Goal: Contribute content: Contribute content

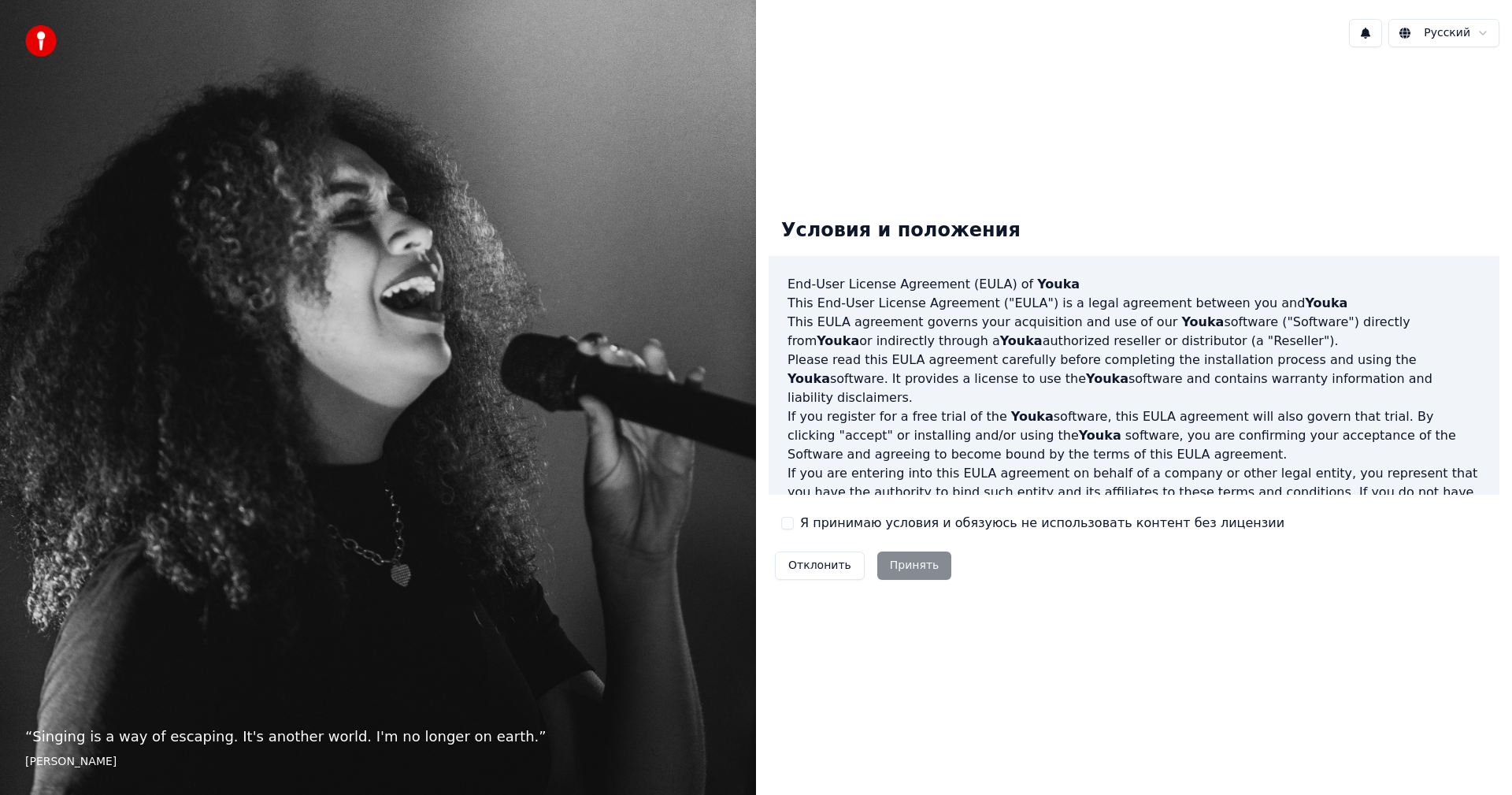
click at [923, 528] on label "Я принимаю условия и обязуюсь не использовать контент без лицензии" at bounding box center [1042, 523] width 484 height 19
click at [794, 528] on button "Я принимаю условия и обязуюсь не использовать контент без лицензии" at bounding box center [788, 523] width 13 height 13
click at [915, 561] on button "Принять" at bounding box center [914, 566] width 75 height 29
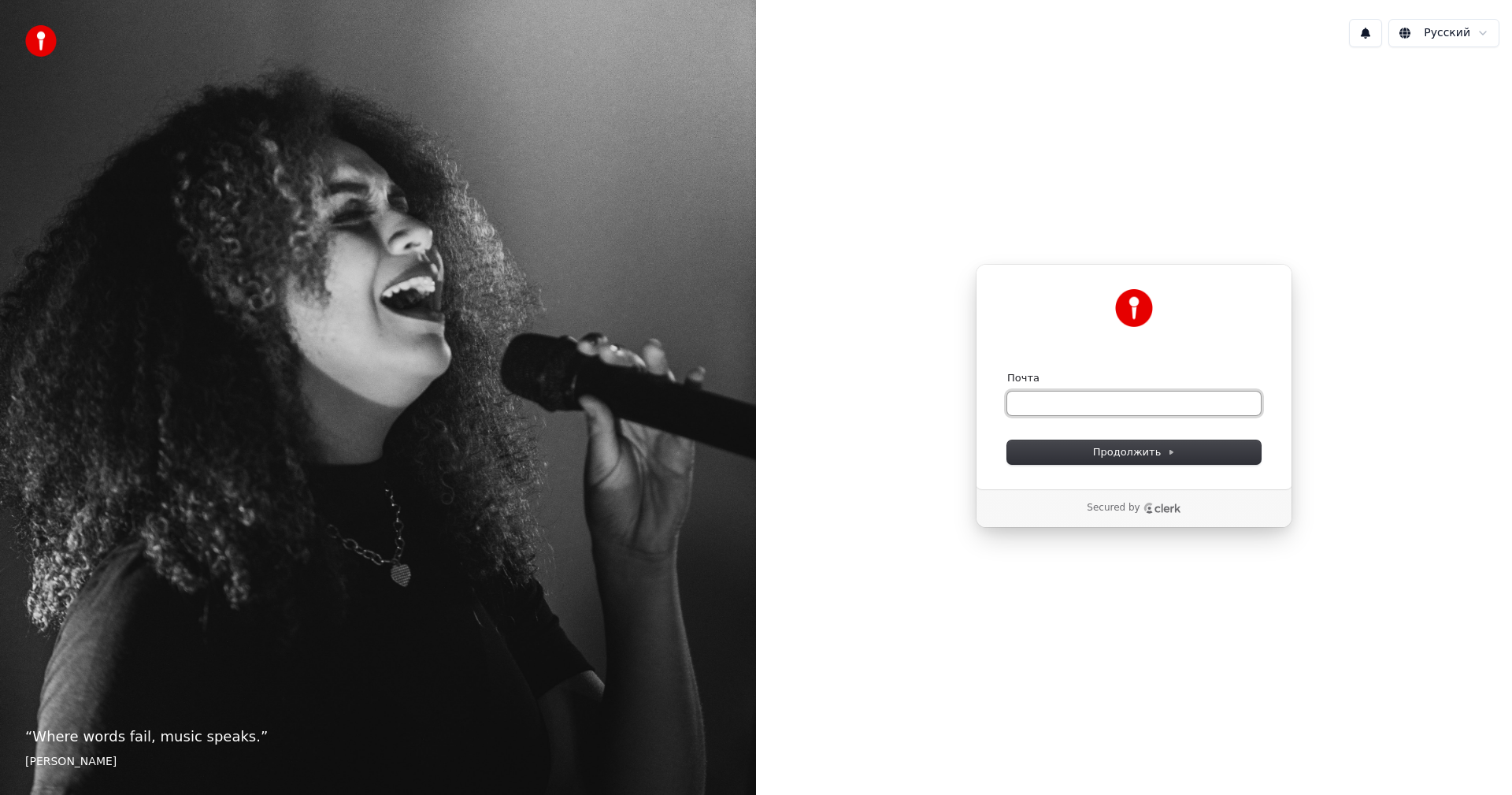
click at [1120, 404] on input "Почта" at bounding box center [1134, 403] width 254 height 23
click at [1007, 371] on button "submit" at bounding box center [1007, 371] width 0 height 0
type input "**********"
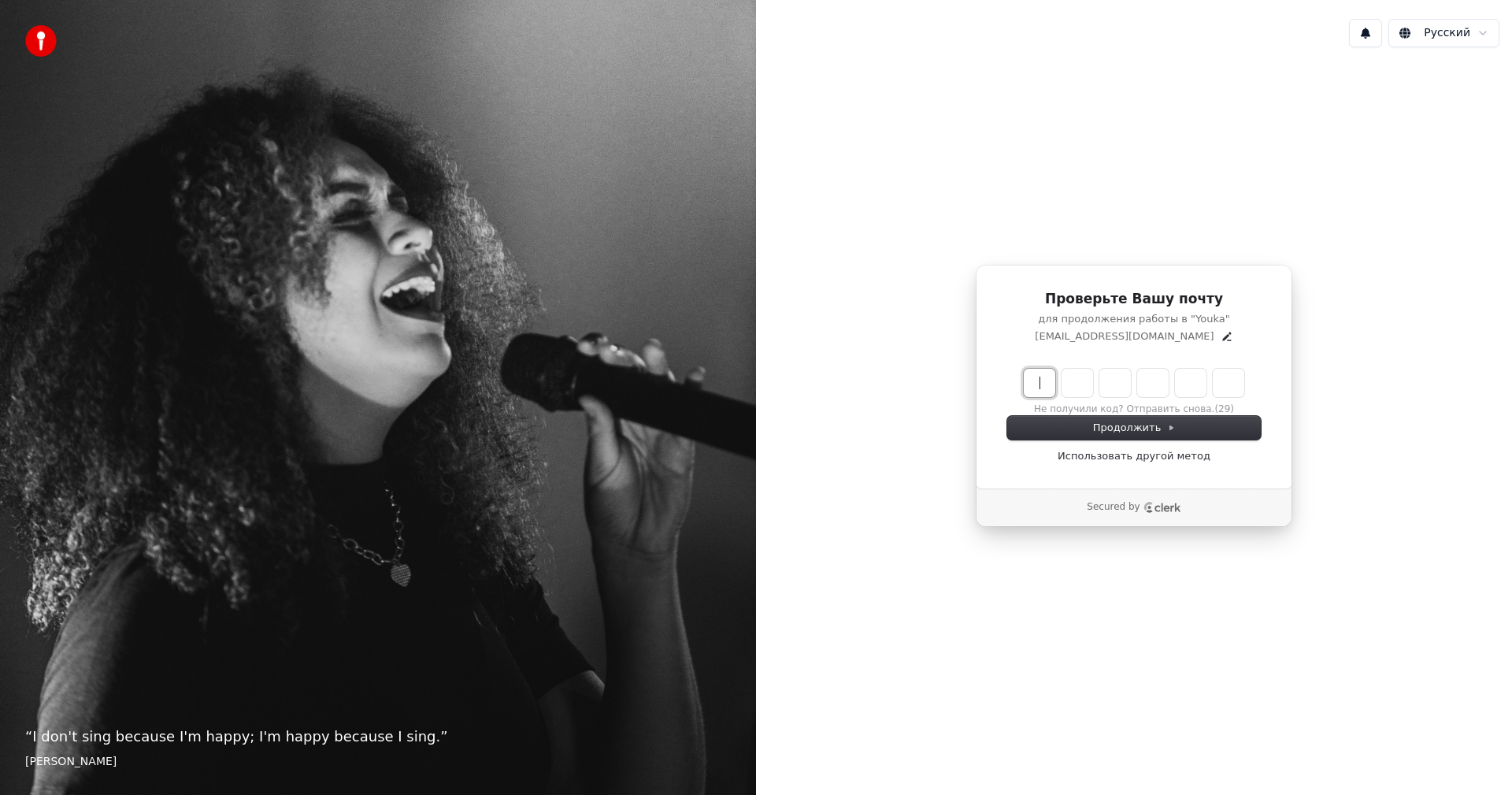
click at [1035, 382] on input "Enter verification code" at bounding box center [1134, 384] width 220 height 29
type input "******"
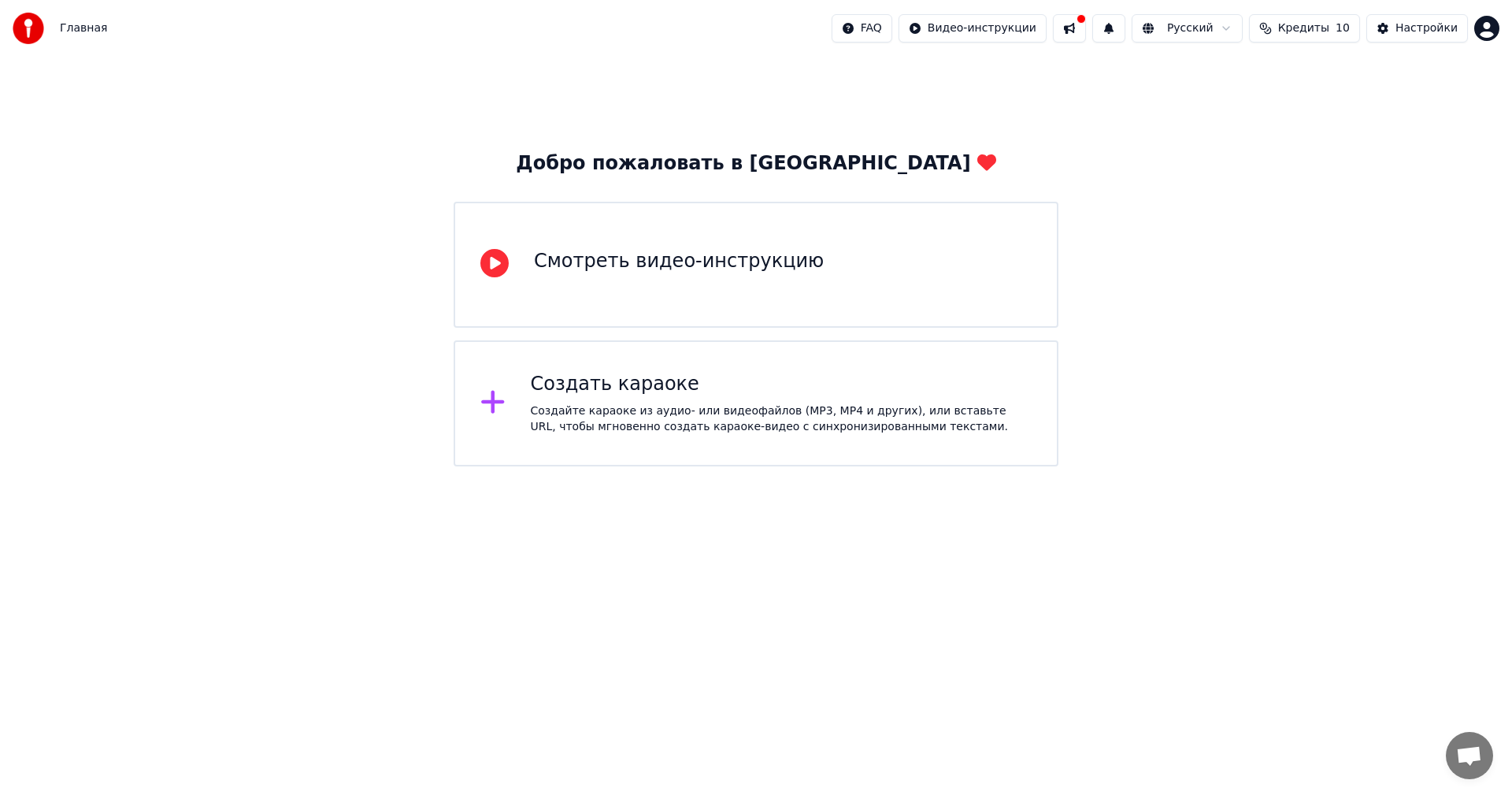
click at [846, 279] on div "Смотреть видео-инструкцию" at bounding box center [756, 265] width 605 height 126
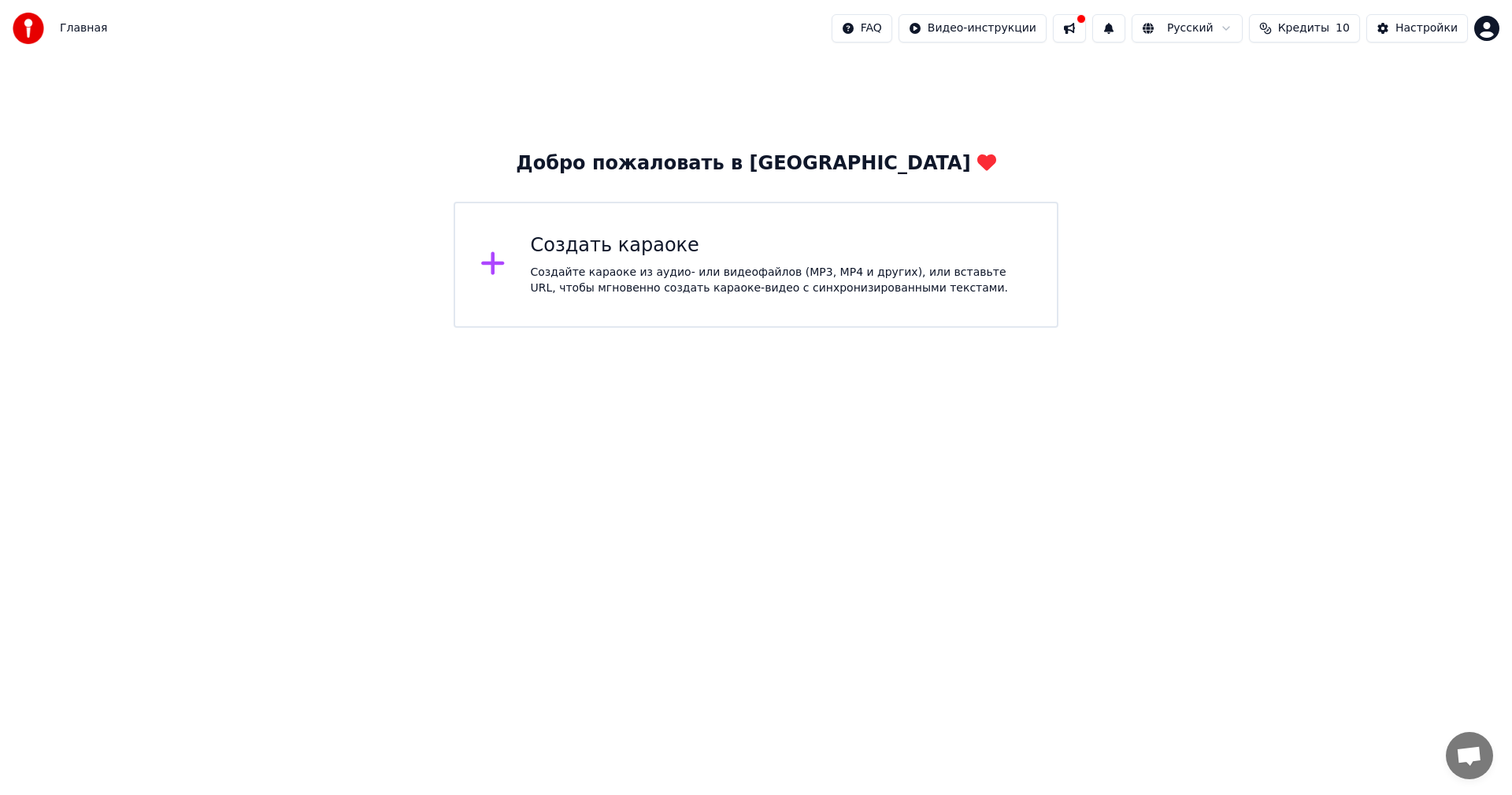
click at [737, 276] on div "Создайте караоке из аудио- или видеофайлов (MP3, MP4 и других), или вставьте UR…" at bounding box center [781, 280] width 501 height 32
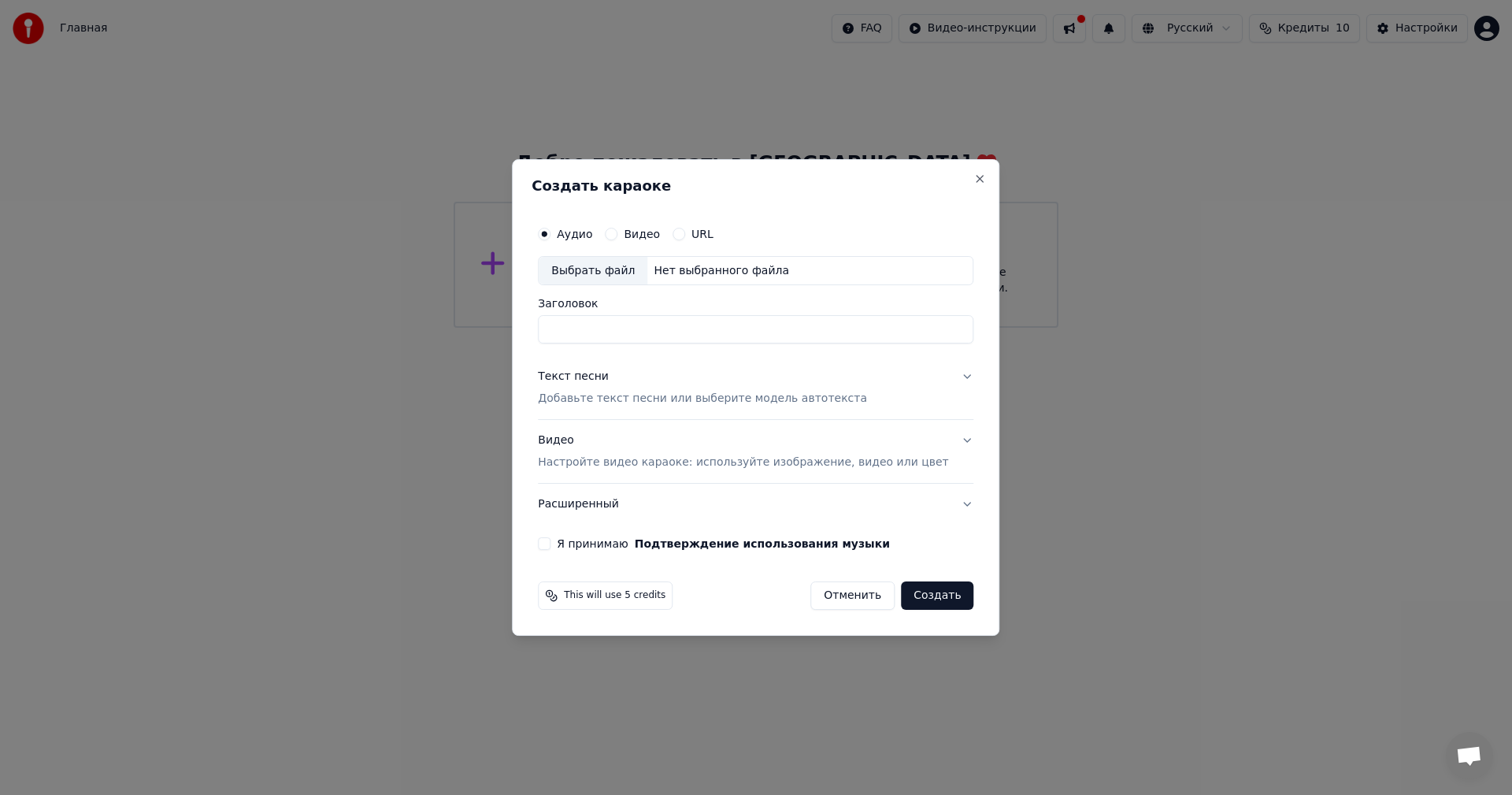
click at [621, 265] on div "Выбрать файл" at bounding box center [593, 271] width 109 height 29
click at [640, 326] on input "Заголовок" at bounding box center [756, 330] width 436 height 29
click at [942, 373] on button "Текст песни Добавьте текст песни или выберите модель автотекста" at bounding box center [756, 388] width 436 height 63
type input "**********"
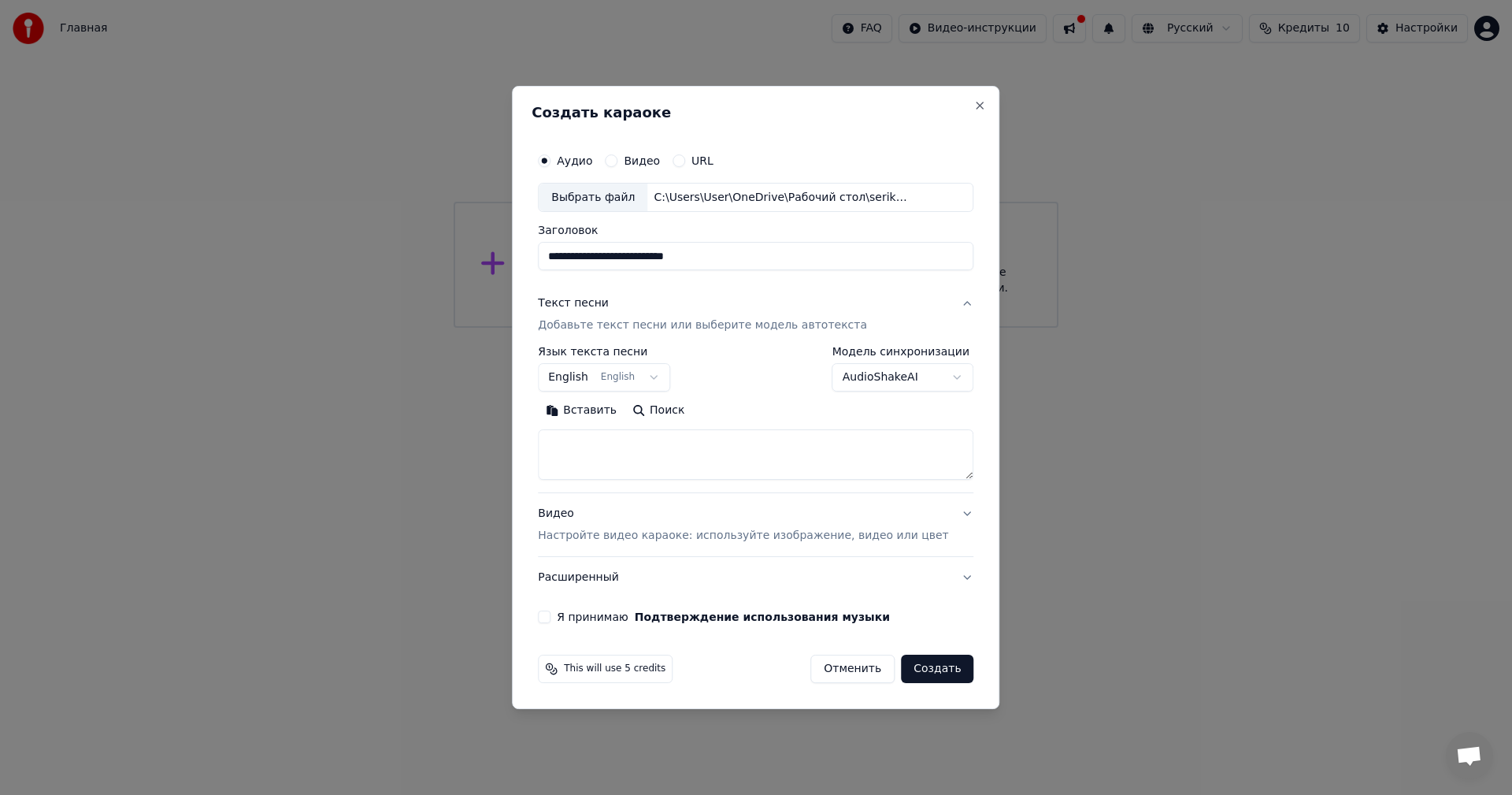
click at [604, 303] on div "Текст песни" at bounding box center [573, 304] width 71 height 16
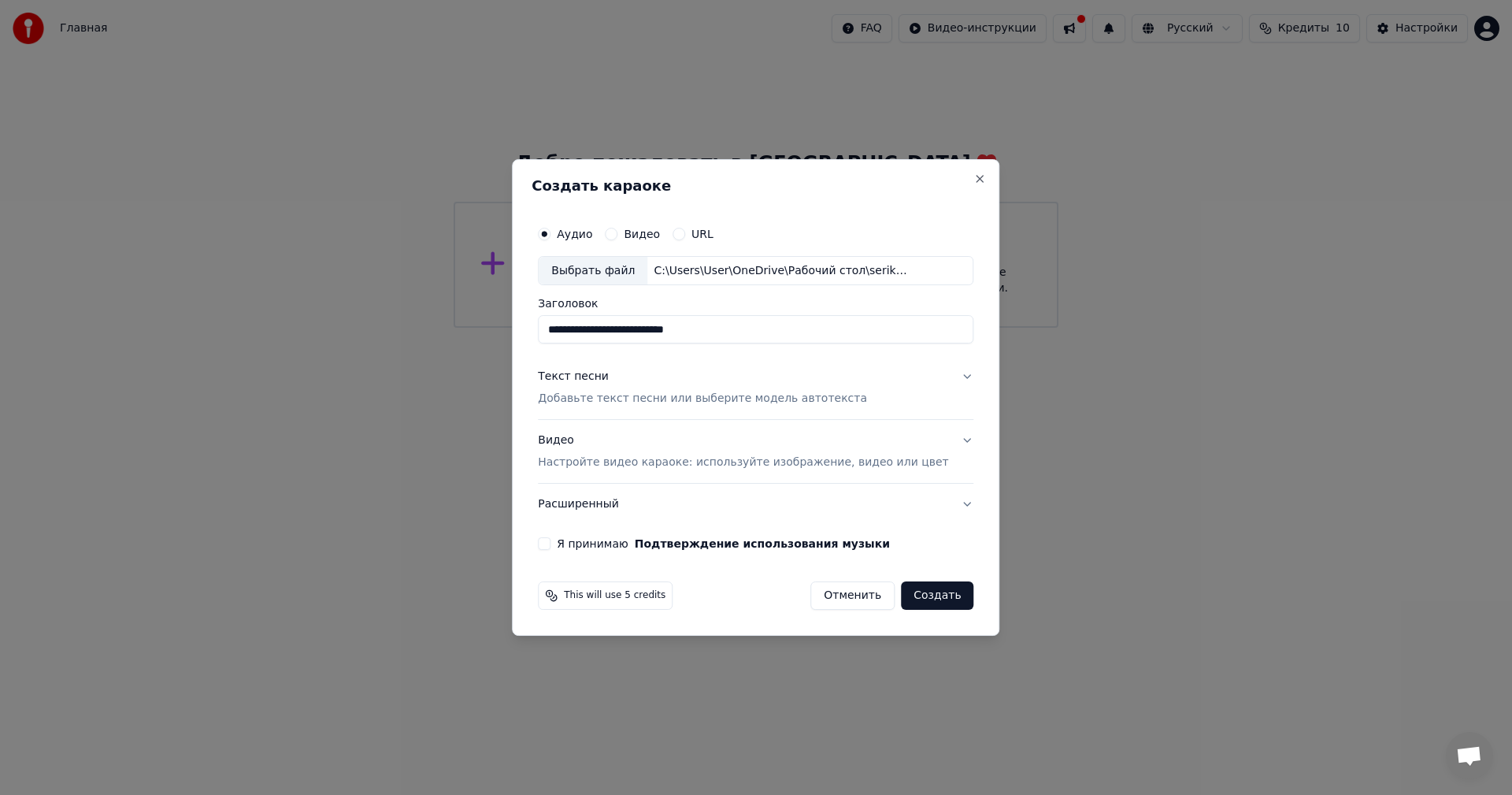
click at [608, 379] on div "Текст песни" at bounding box center [573, 377] width 71 height 16
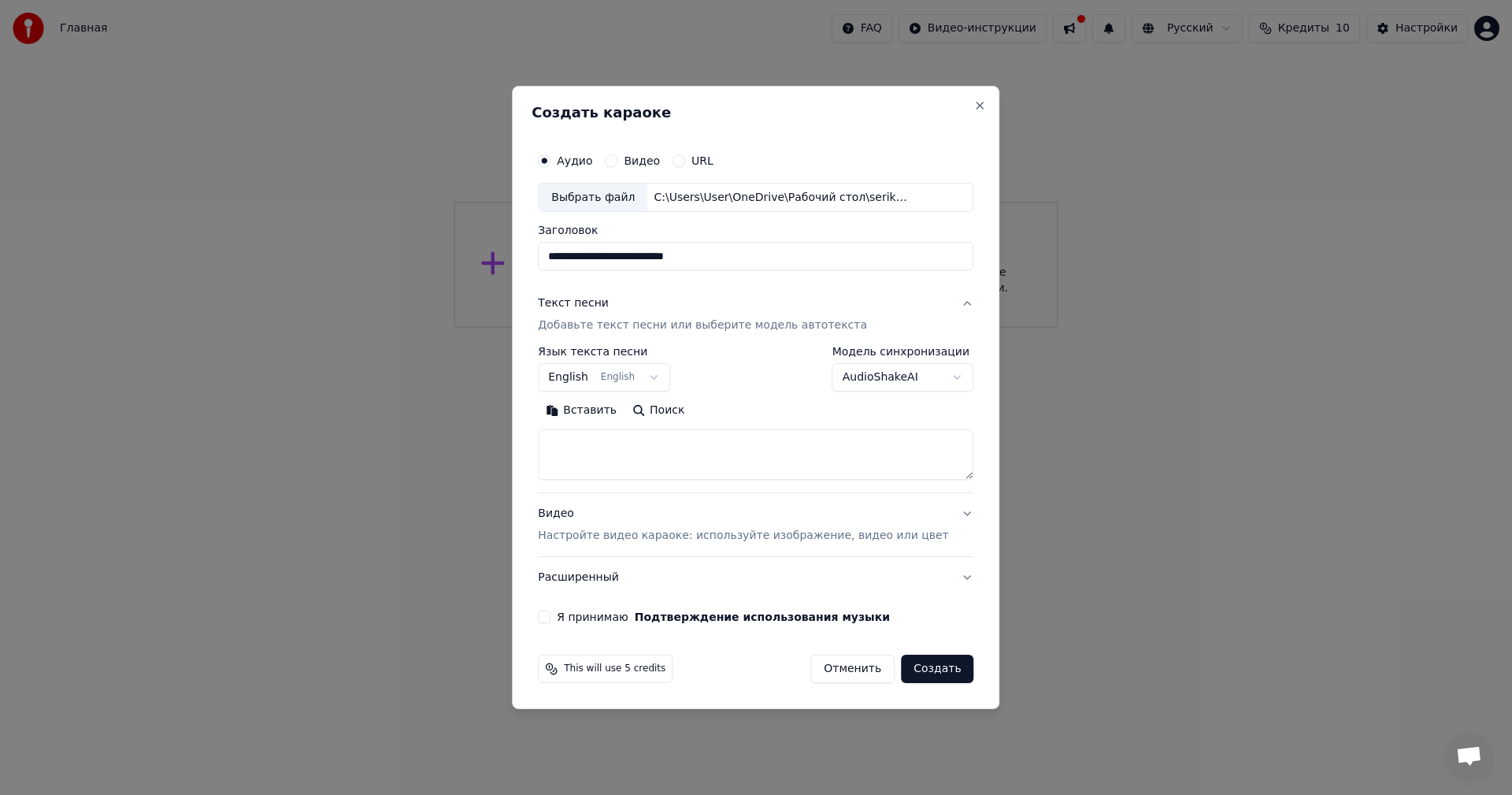
click at [685, 450] on textarea at bounding box center [756, 456] width 436 height 50
paste textarea "**********"
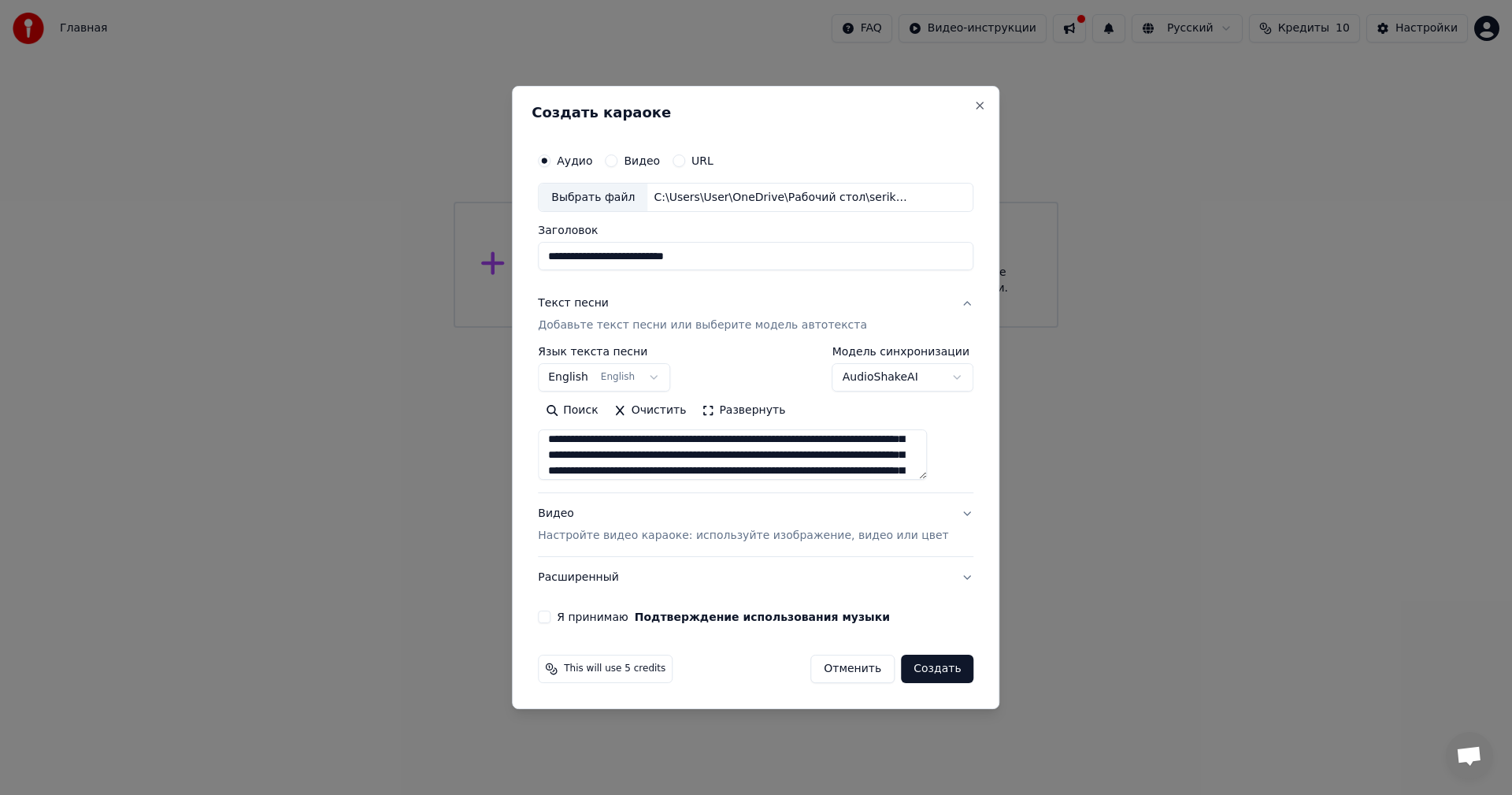
scroll to position [367, 0]
drag, startPoint x: 658, startPoint y: 467, endPoint x: 562, endPoint y: 451, distance: 97.3
click at [562, 451] on textarea at bounding box center [733, 456] width 389 height 50
click at [571, 445] on textarea at bounding box center [733, 456] width 389 height 50
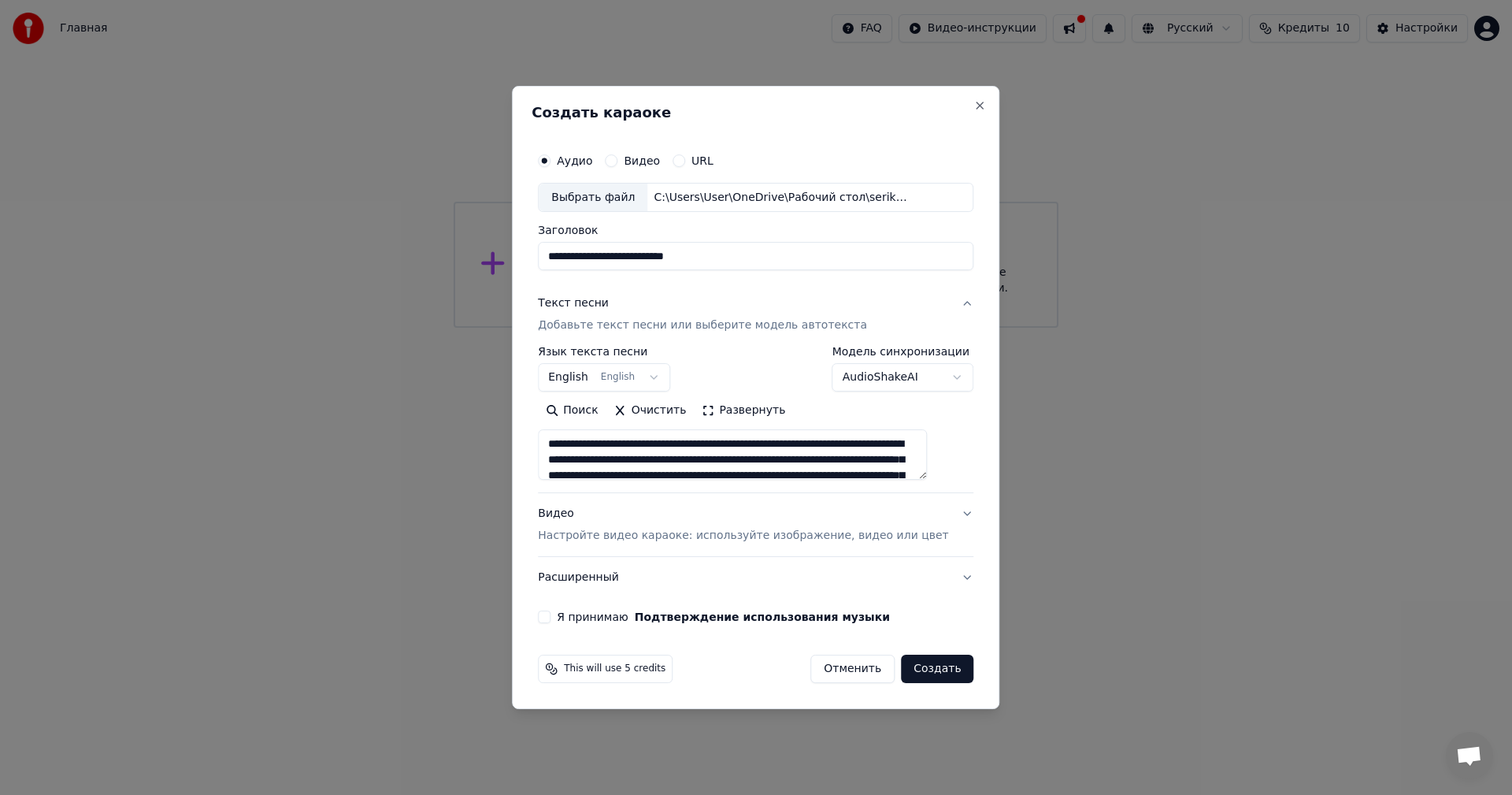
type textarea "**********"
click at [664, 380] on button "English English" at bounding box center [604, 378] width 132 height 29
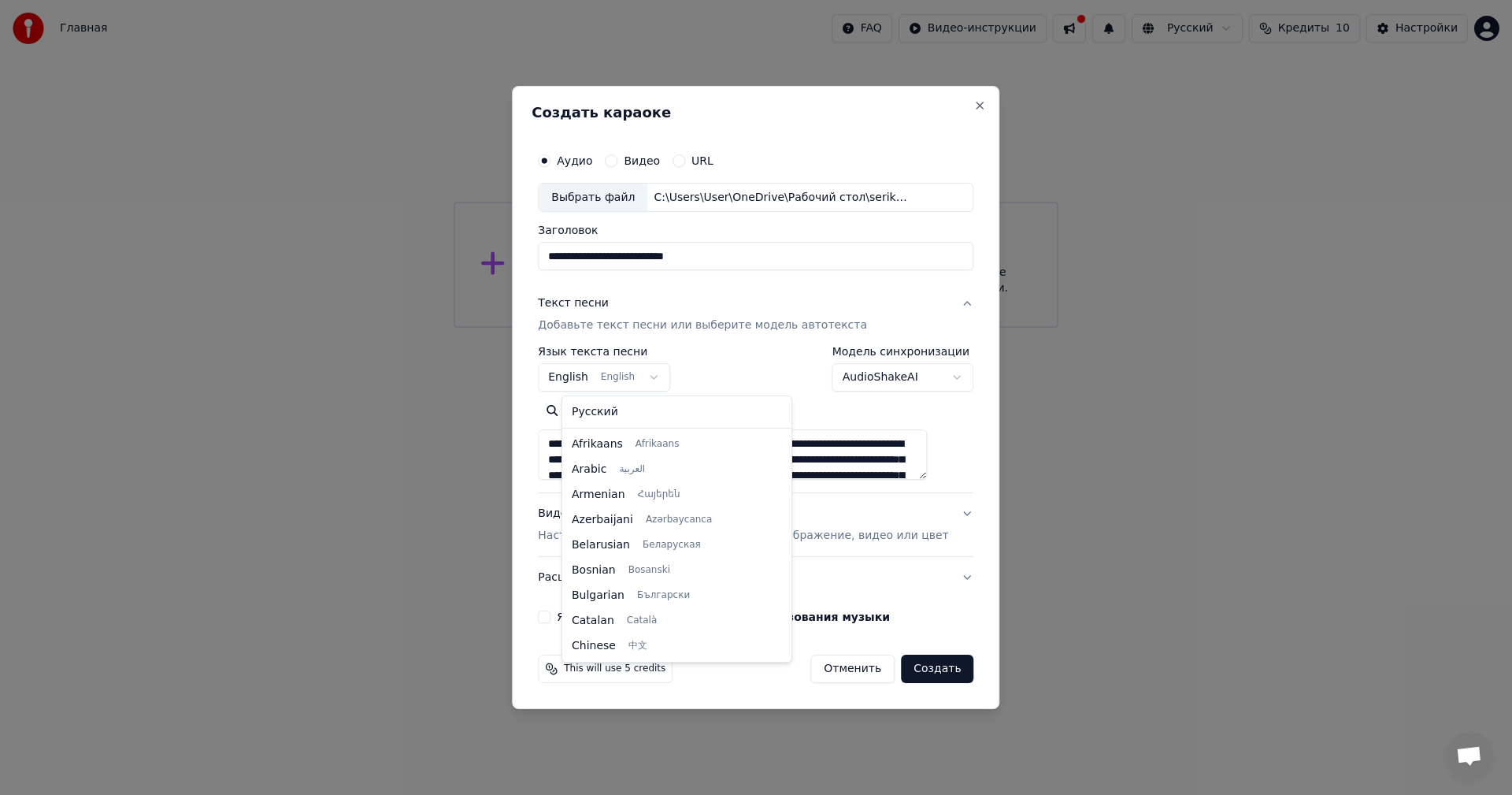
scroll to position [126, 0]
select select "**"
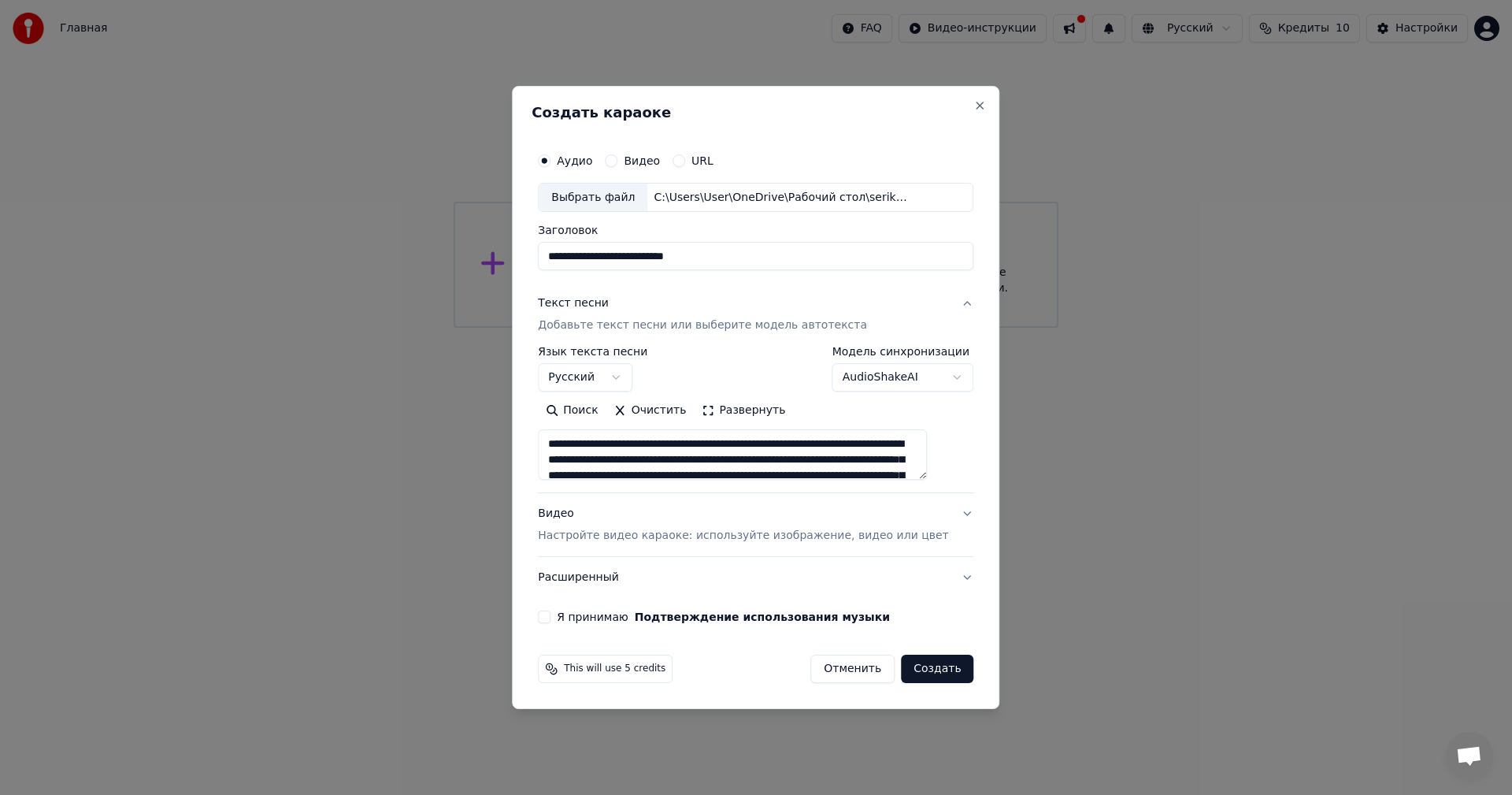
click at [908, 542] on p "Настройте видео караоке: используйте изображение, видео или цвет" at bounding box center [743, 536] width 410 height 16
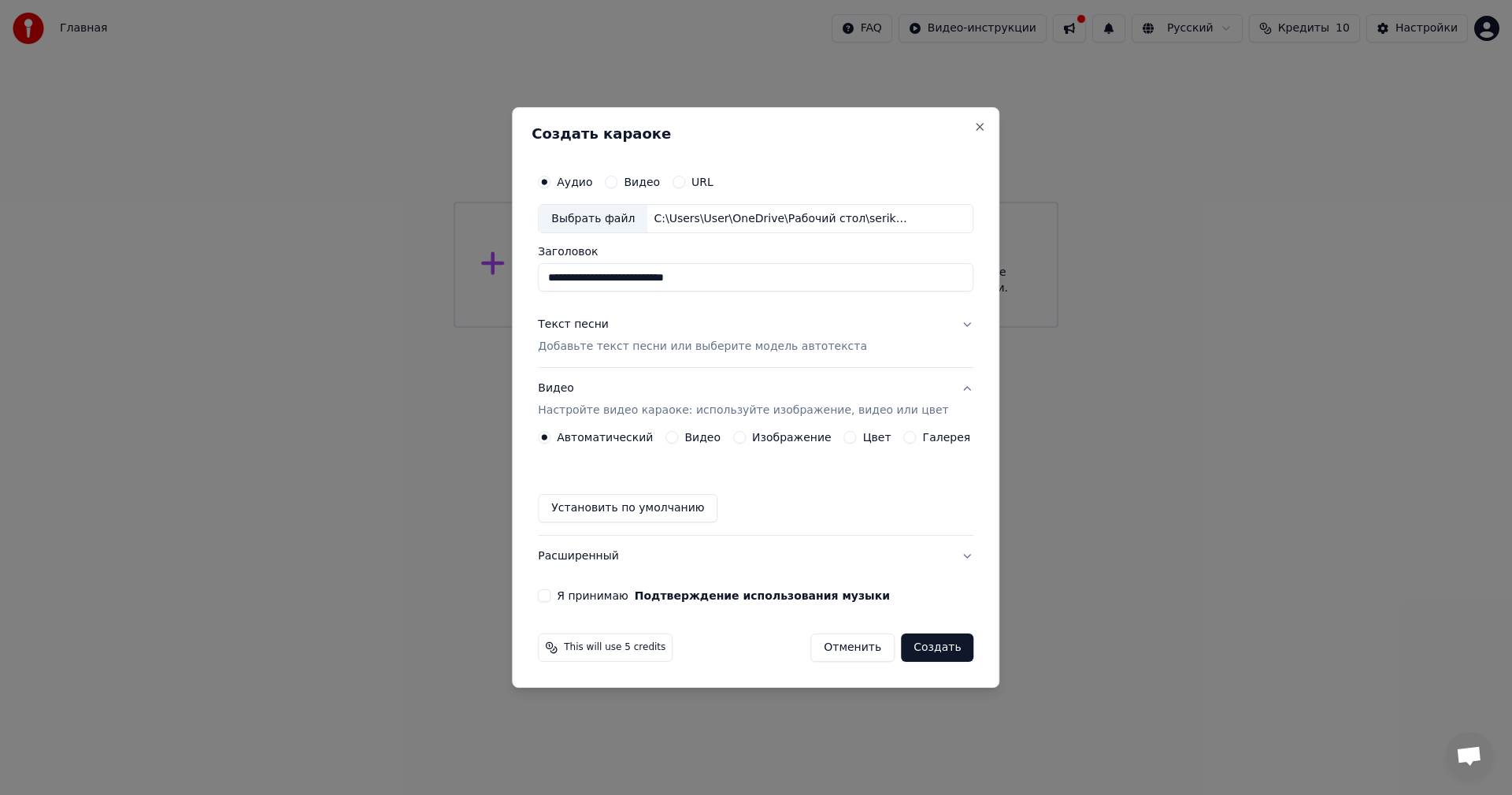
click at [577, 593] on label "Я принимаю Подтверждение использования музыки" at bounding box center [724, 595] width 333 height 11
click at [551, 593] on button "Я принимаю Подтверждение использования музыки" at bounding box center [544, 596] width 13 height 13
click at [917, 644] on button "Создать" at bounding box center [937, 648] width 73 height 29
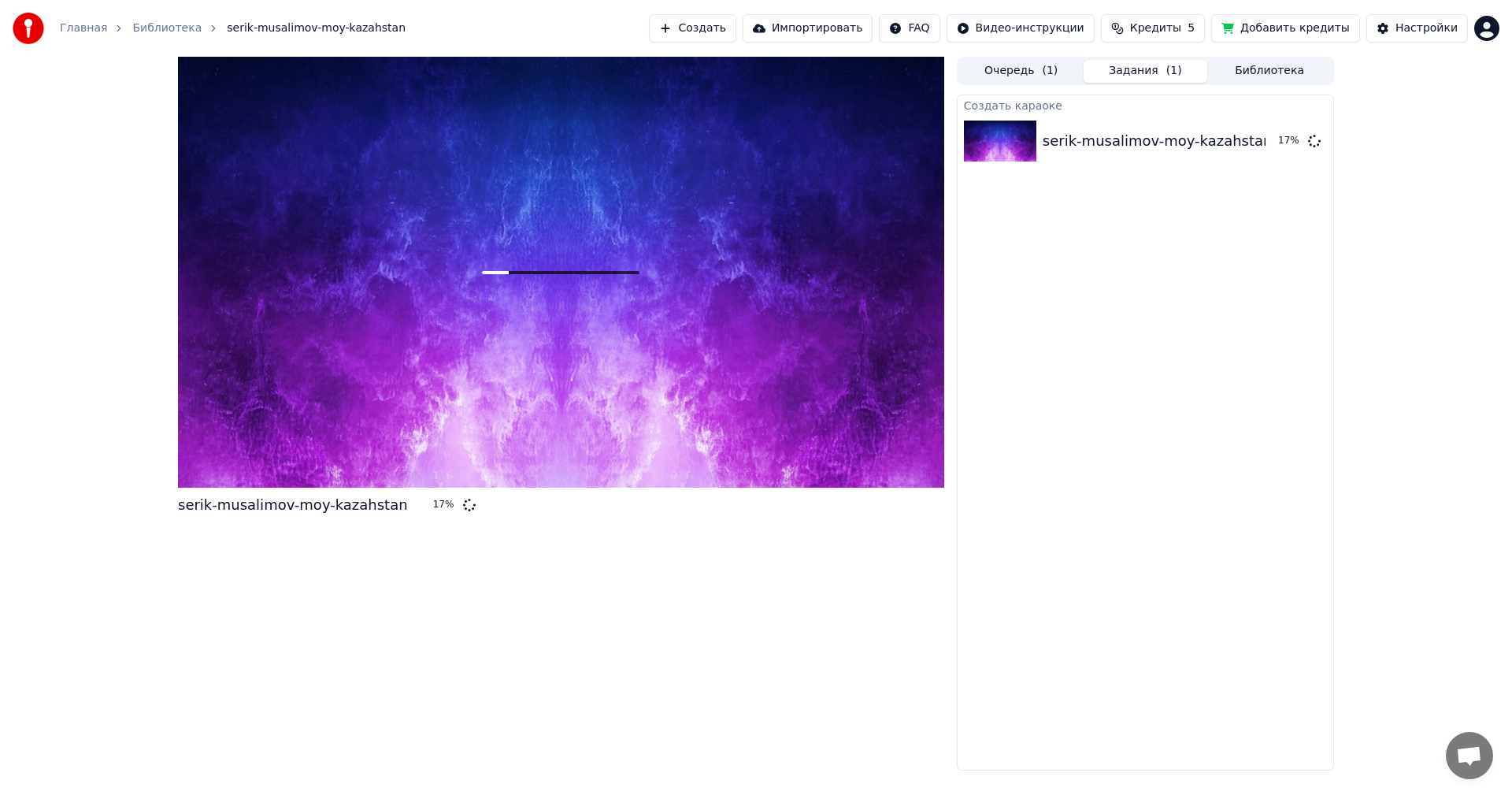
click at [574, 571] on div "serik-musalimov-moy-kazahstan 17 %" at bounding box center [561, 413] width 766 height 714
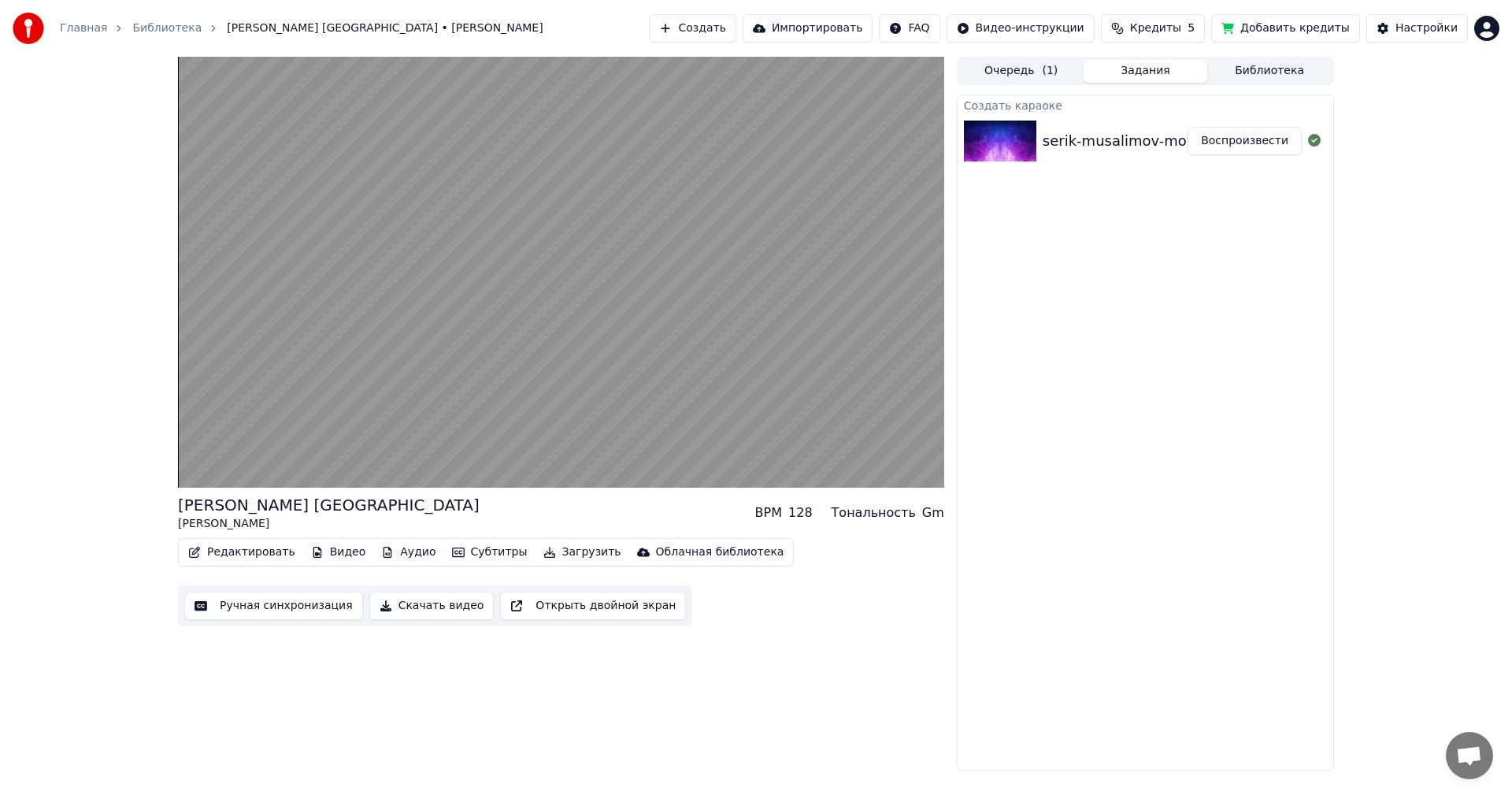
click at [586, 348] on video at bounding box center [561, 272] width 766 height 431
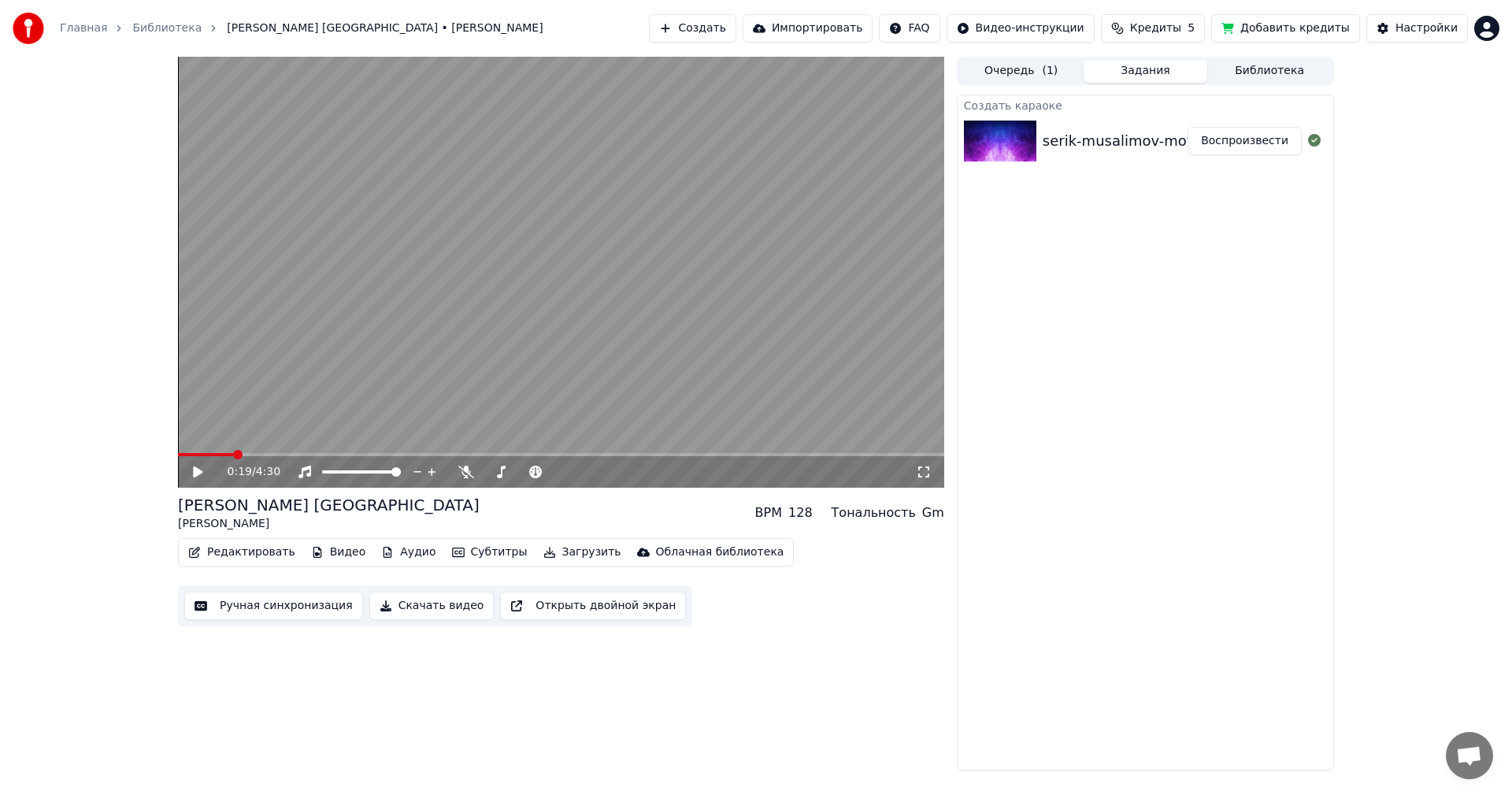
click at [586, 348] on video at bounding box center [561, 272] width 766 height 431
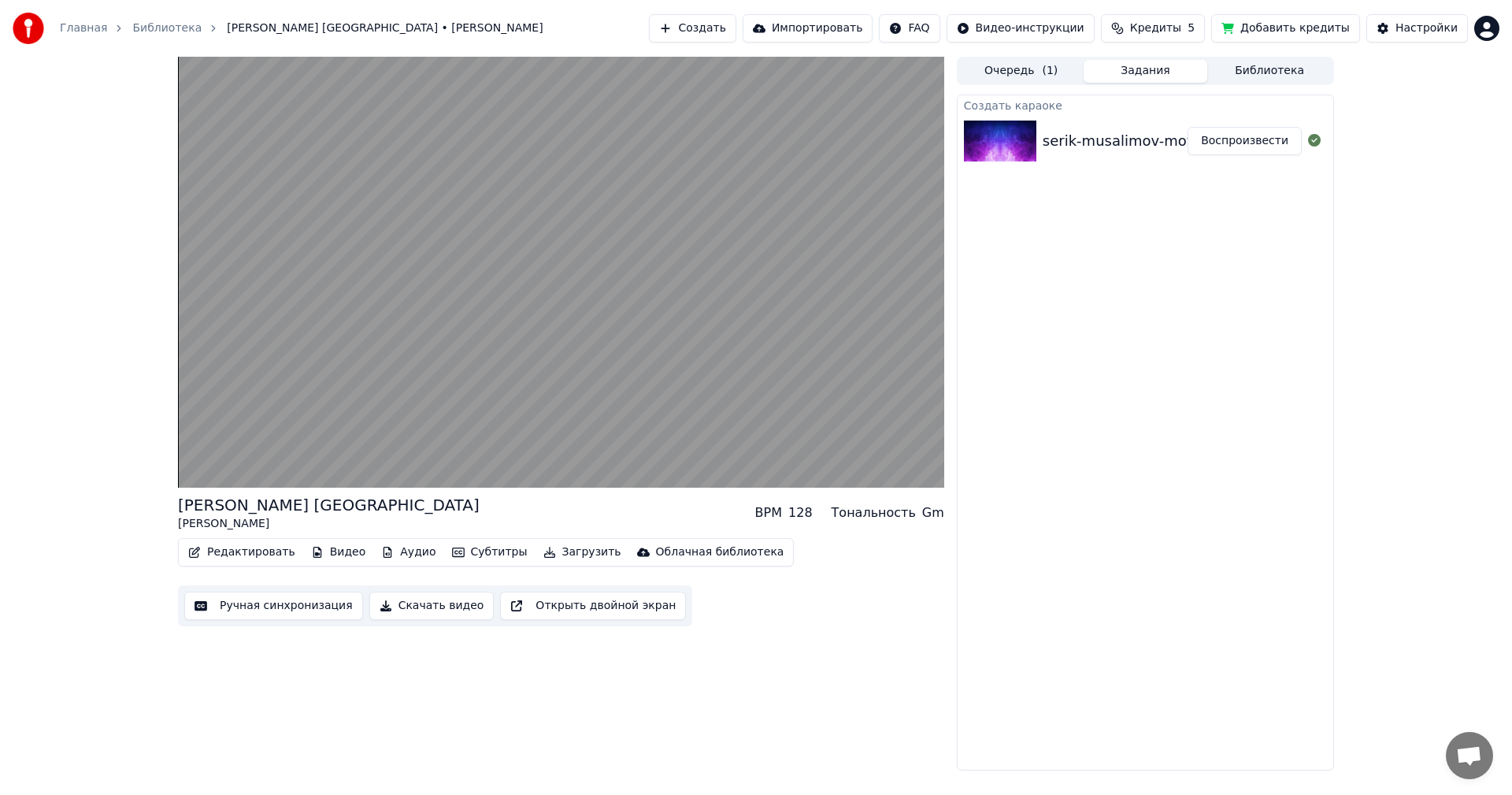
click at [586, 348] on video at bounding box center [561, 272] width 766 height 431
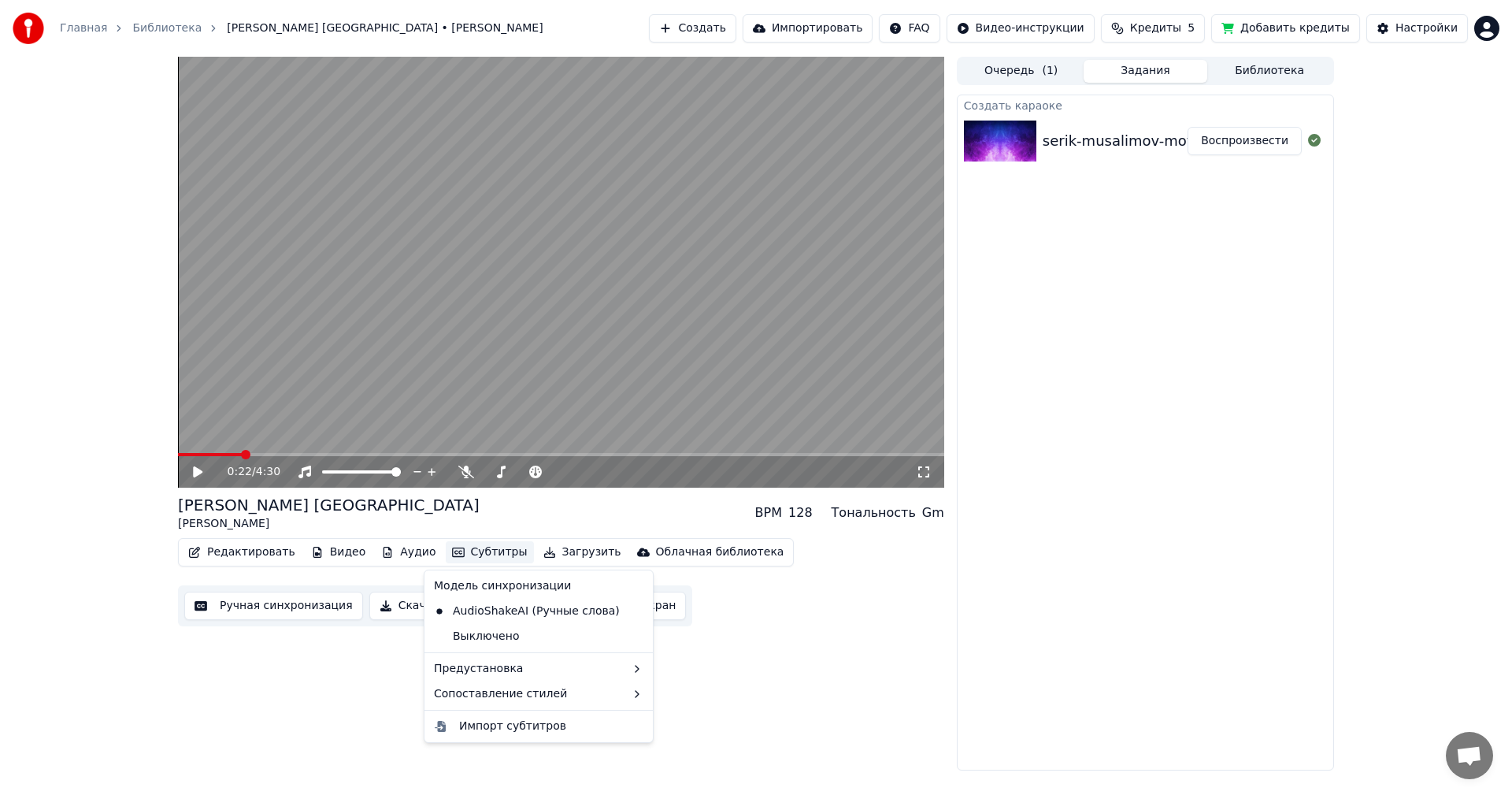
click at [447, 546] on button "Субтитры" at bounding box center [490, 552] width 88 height 23
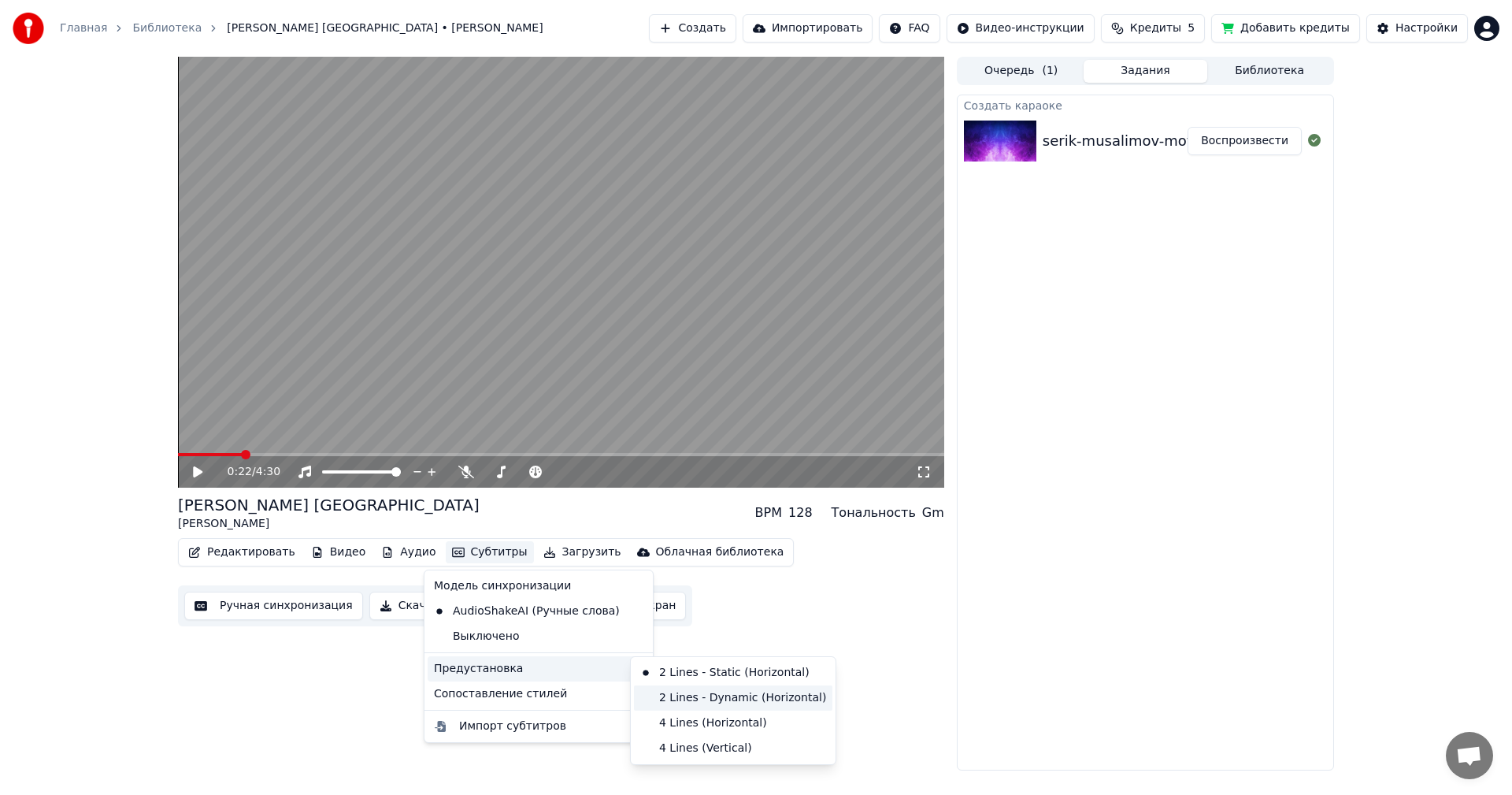
click at [680, 708] on div "2 Lines - Dynamic (Horizontal)" at bounding box center [733, 698] width 199 height 25
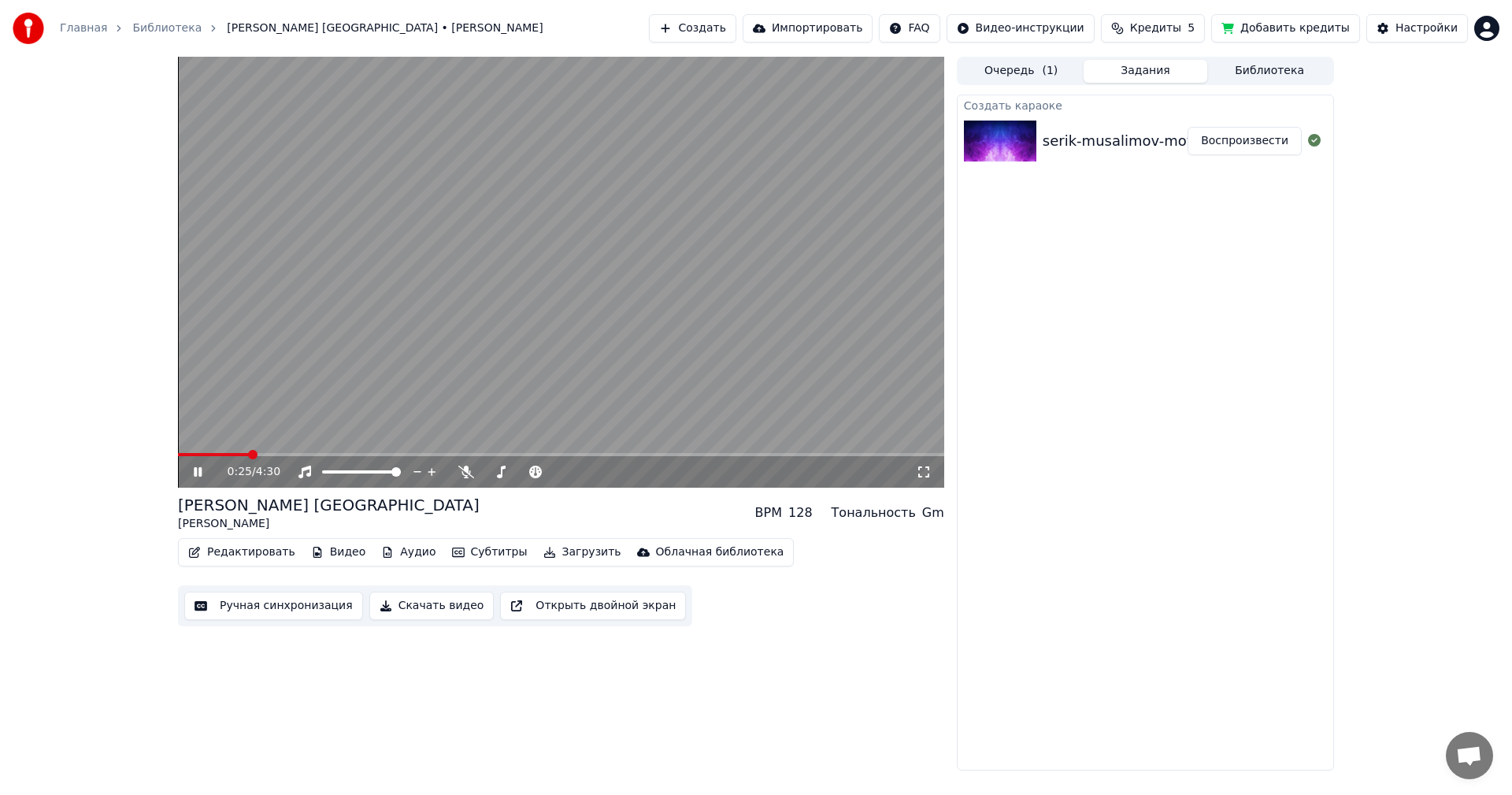
drag, startPoint x: 248, startPoint y: 448, endPoint x: 232, endPoint y: 448, distance: 16.0
click at [232, 448] on video at bounding box center [561, 272] width 766 height 431
click at [209, 453] on span at bounding box center [214, 455] width 72 height 4
click at [192, 471] on icon at bounding box center [209, 472] width 37 height 13
click at [223, 456] on span at bounding box center [561, 455] width 766 height 4
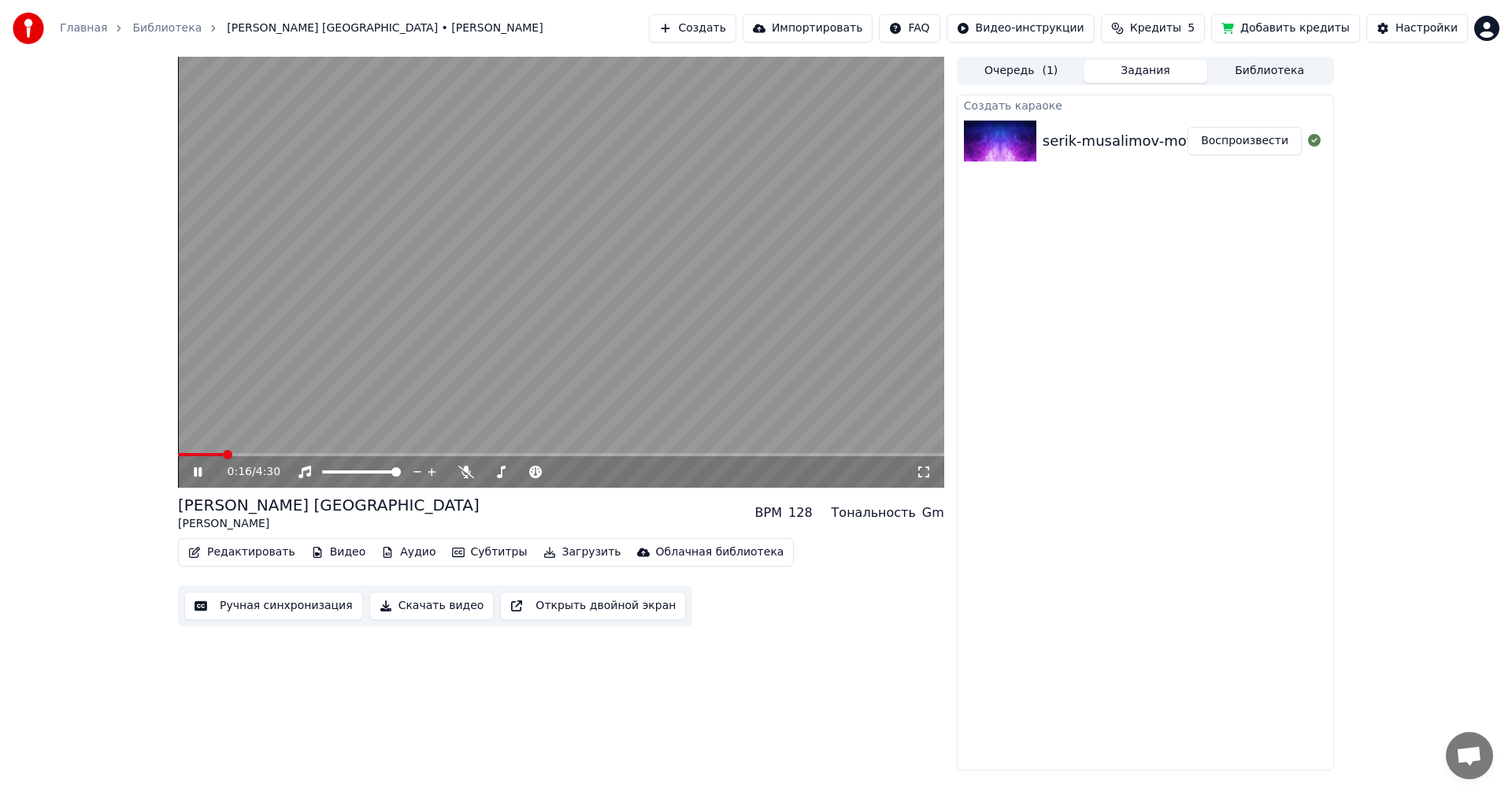
click at [247, 452] on video at bounding box center [561, 272] width 766 height 431
click at [220, 451] on video at bounding box center [561, 272] width 766 height 431
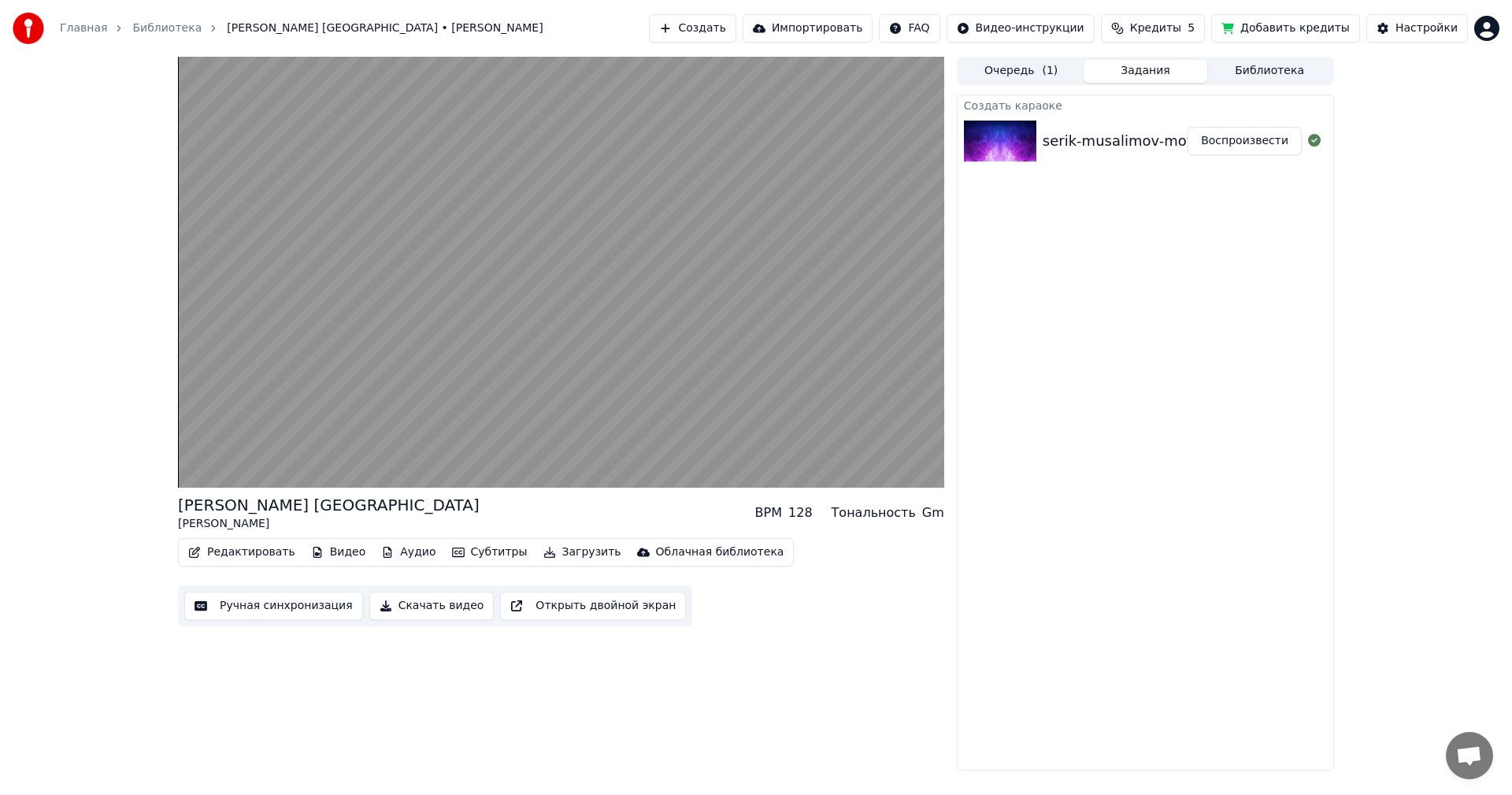
click at [243, 559] on button "Редактировать" at bounding box center [241, 552] width 120 height 23
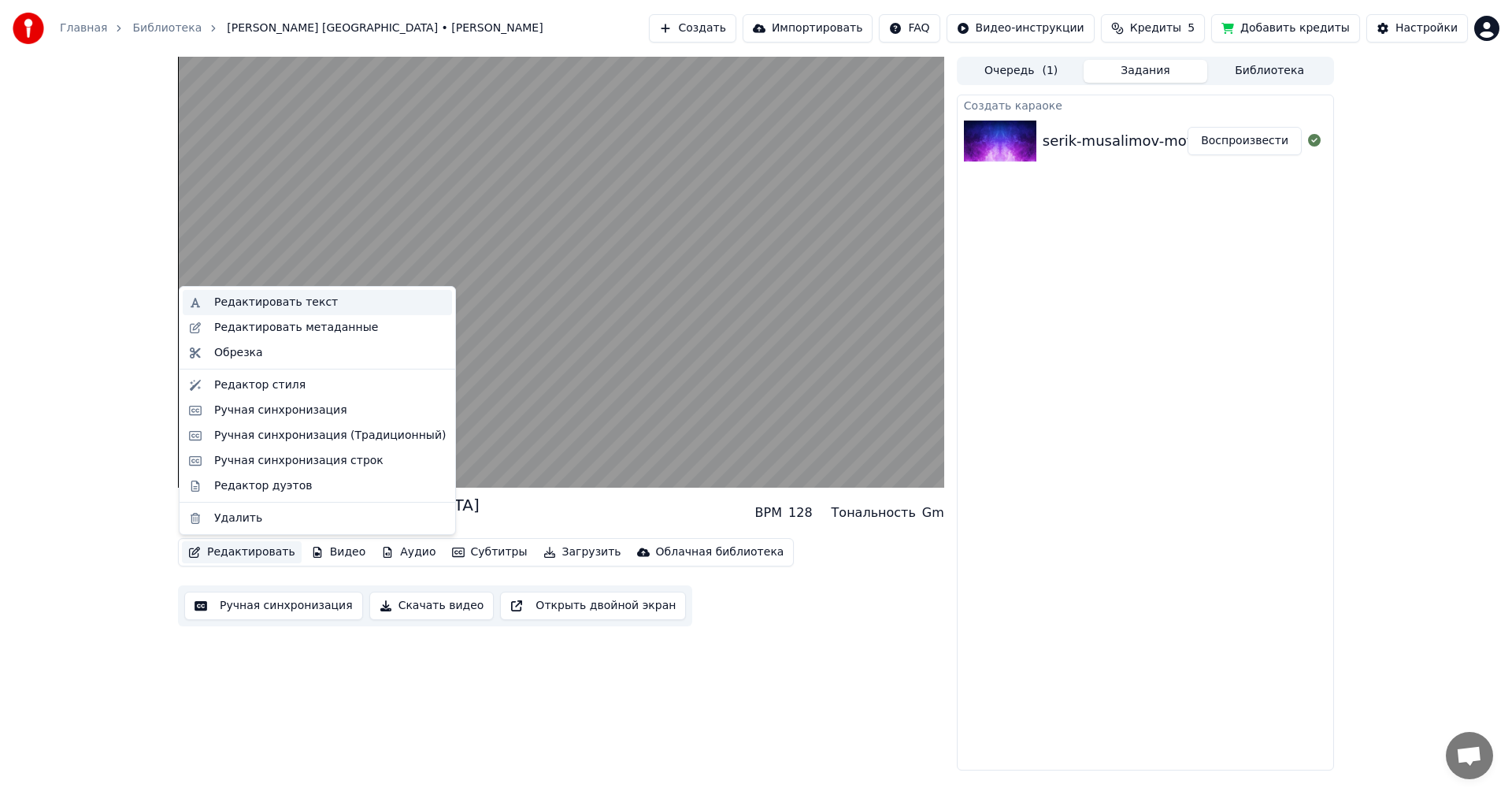
click at [282, 305] on div "Редактировать текст" at bounding box center [275, 303] width 123 height 16
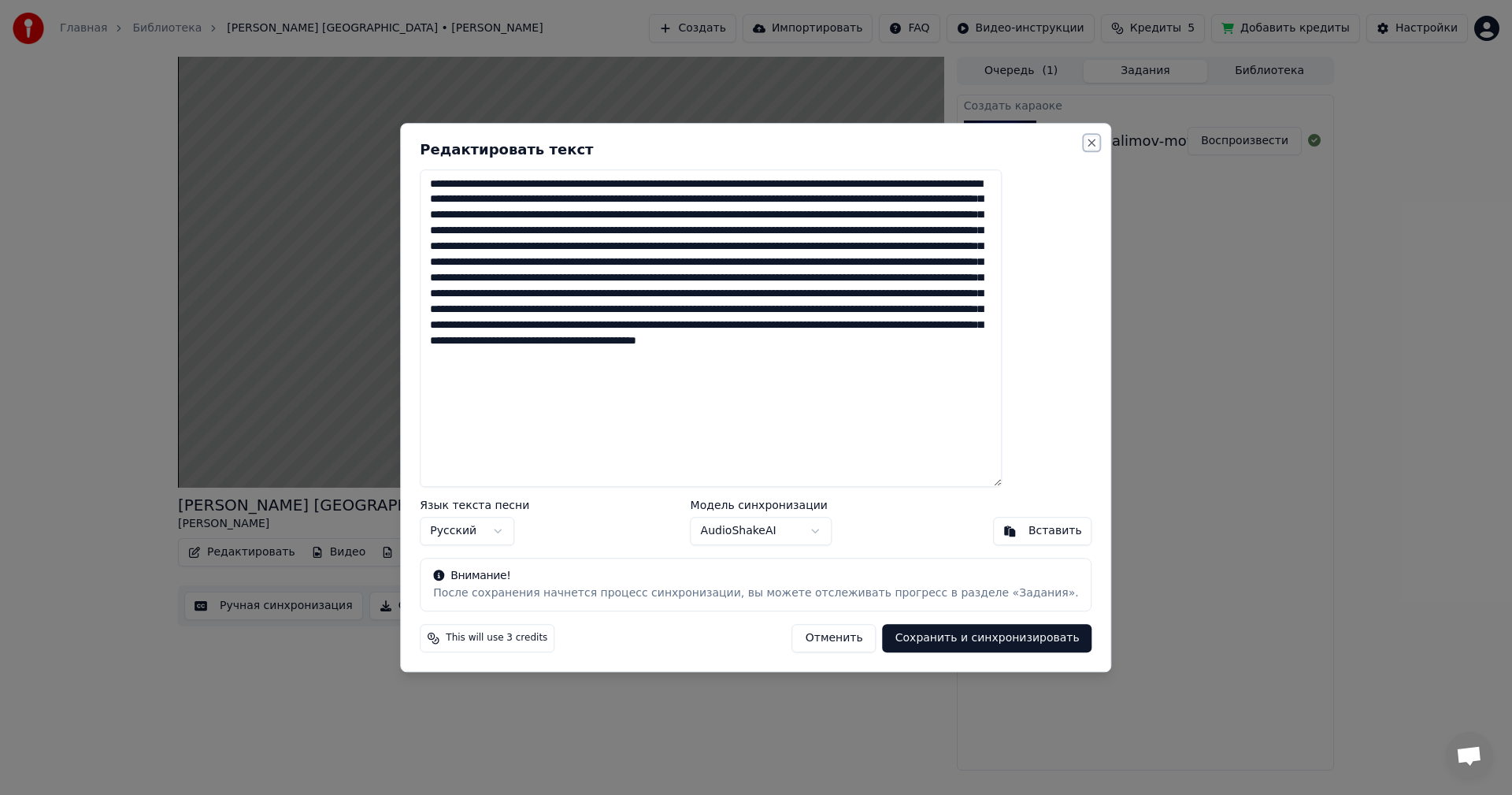
click at [1086, 140] on button "Close" at bounding box center [1093, 142] width 13 height 13
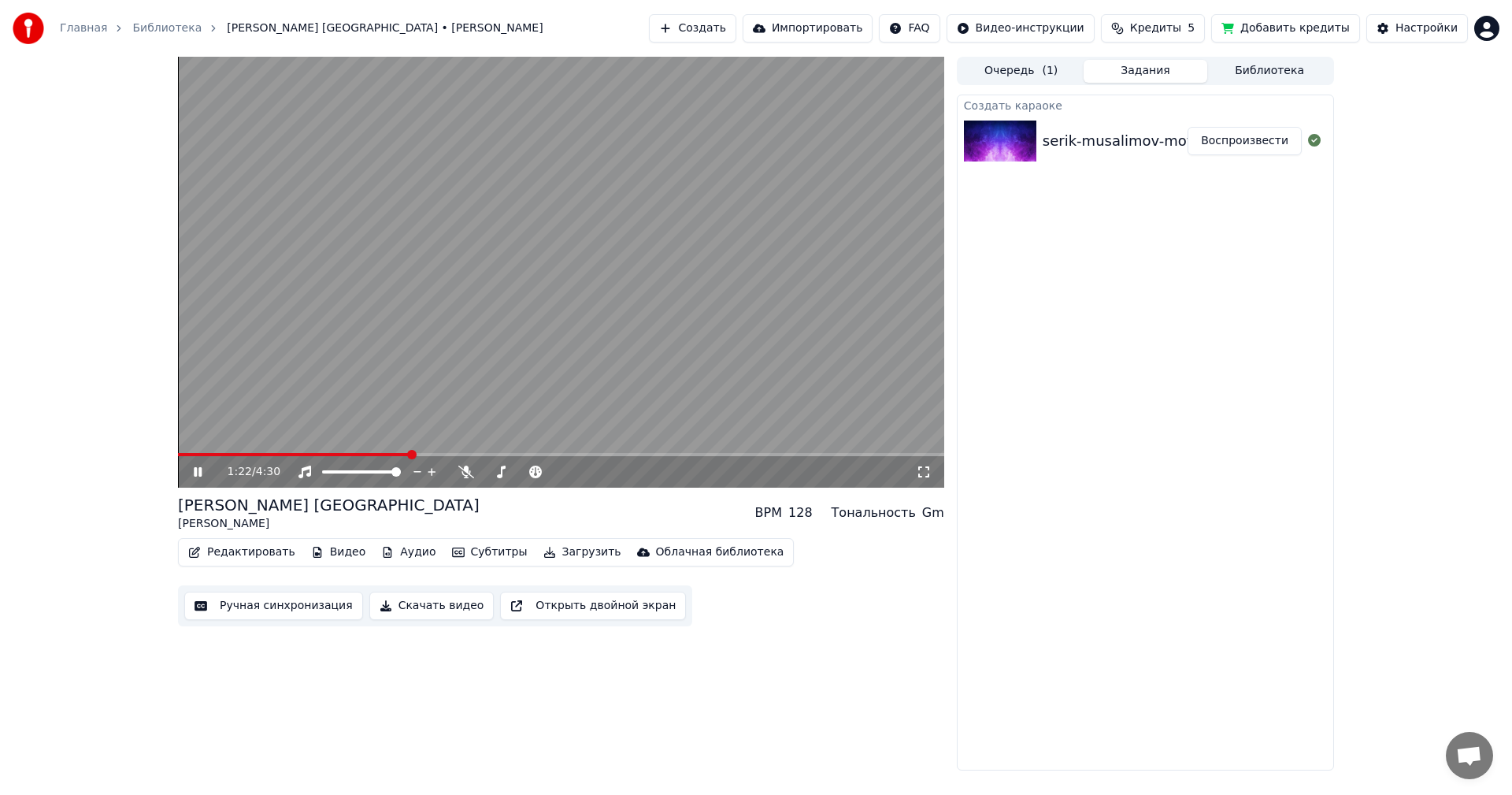
click at [1242, 136] on button "Воспроизвести" at bounding box center [1245, 141] width 114 height 29
click at [202, 465] on icon at bounding box center [209, 472] width 37 height 13
click at [628, 292] on video at bounding box center [561, 272] width 766 height 431
click at [813, 510] on div "128" at bounding box center [800, 512] width 24 height 19
click at [197, 469] on icon at bounding box center [197, 472] width 8 height 10
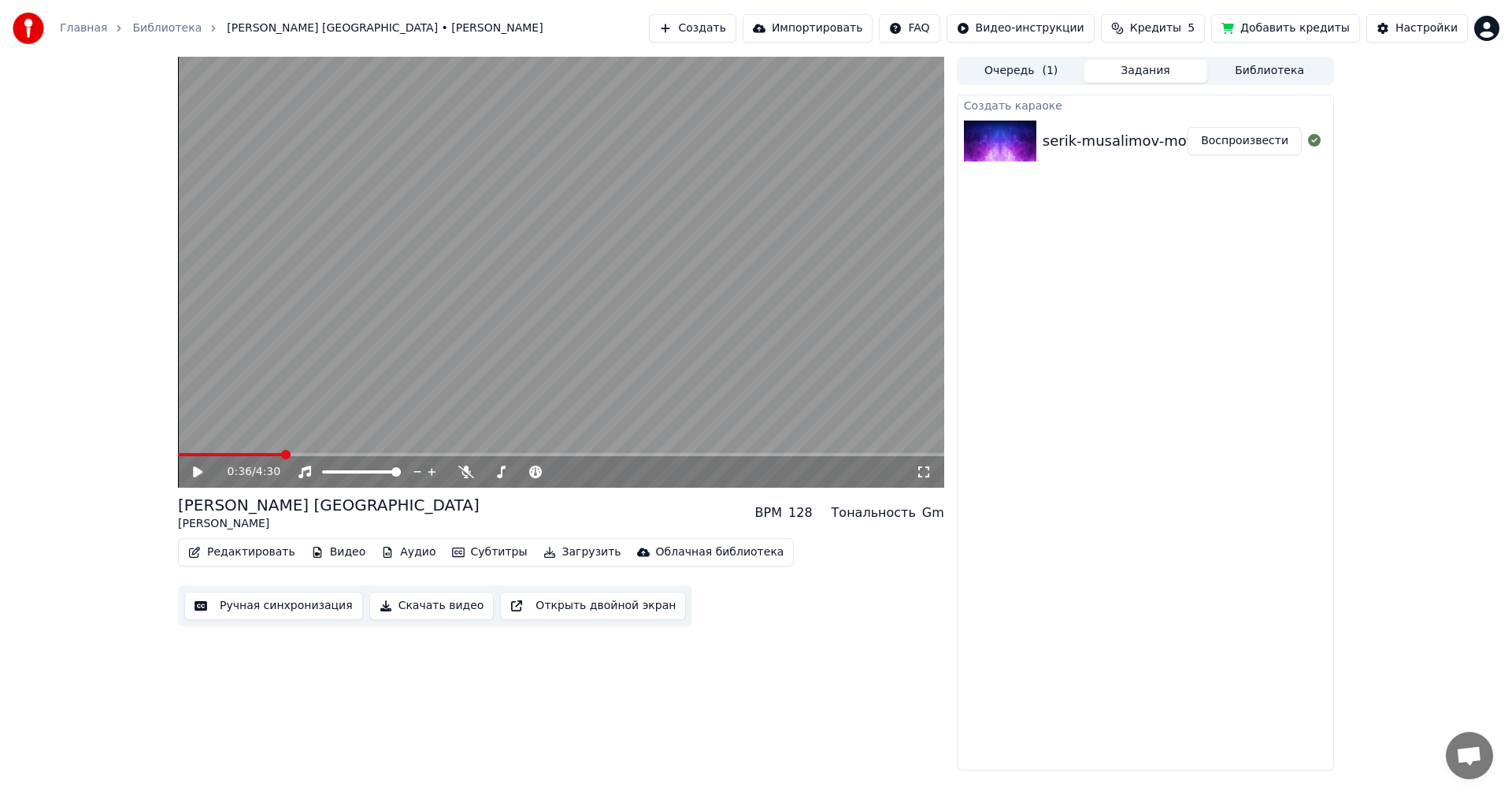
click at [230, 552] on button "Редактировать" at bounding box center [241, 552] width 120 height 23
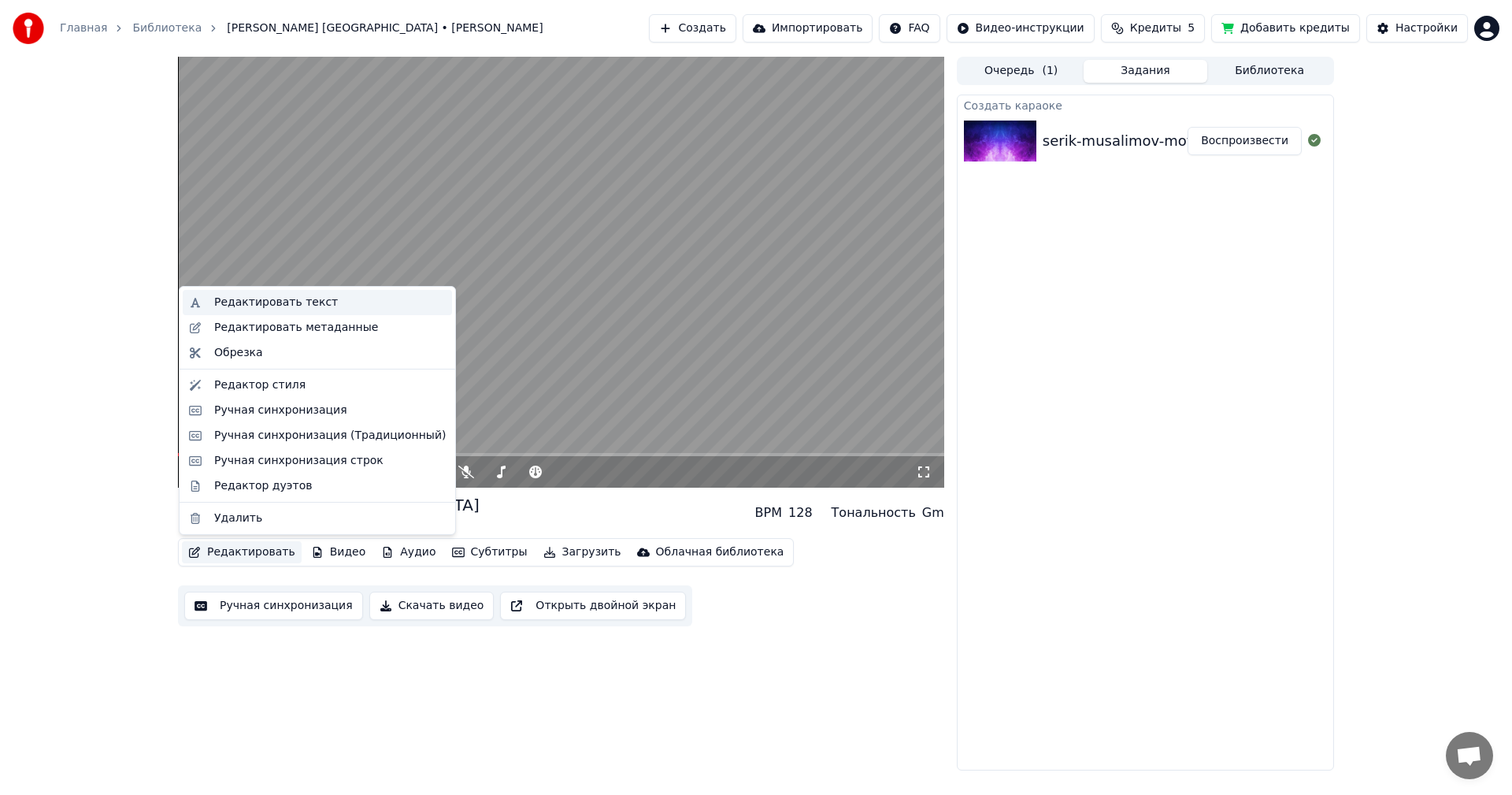
click at [297, 302] on div "Редактировать текст" at bounding box center [275, 303] width 123 height 16
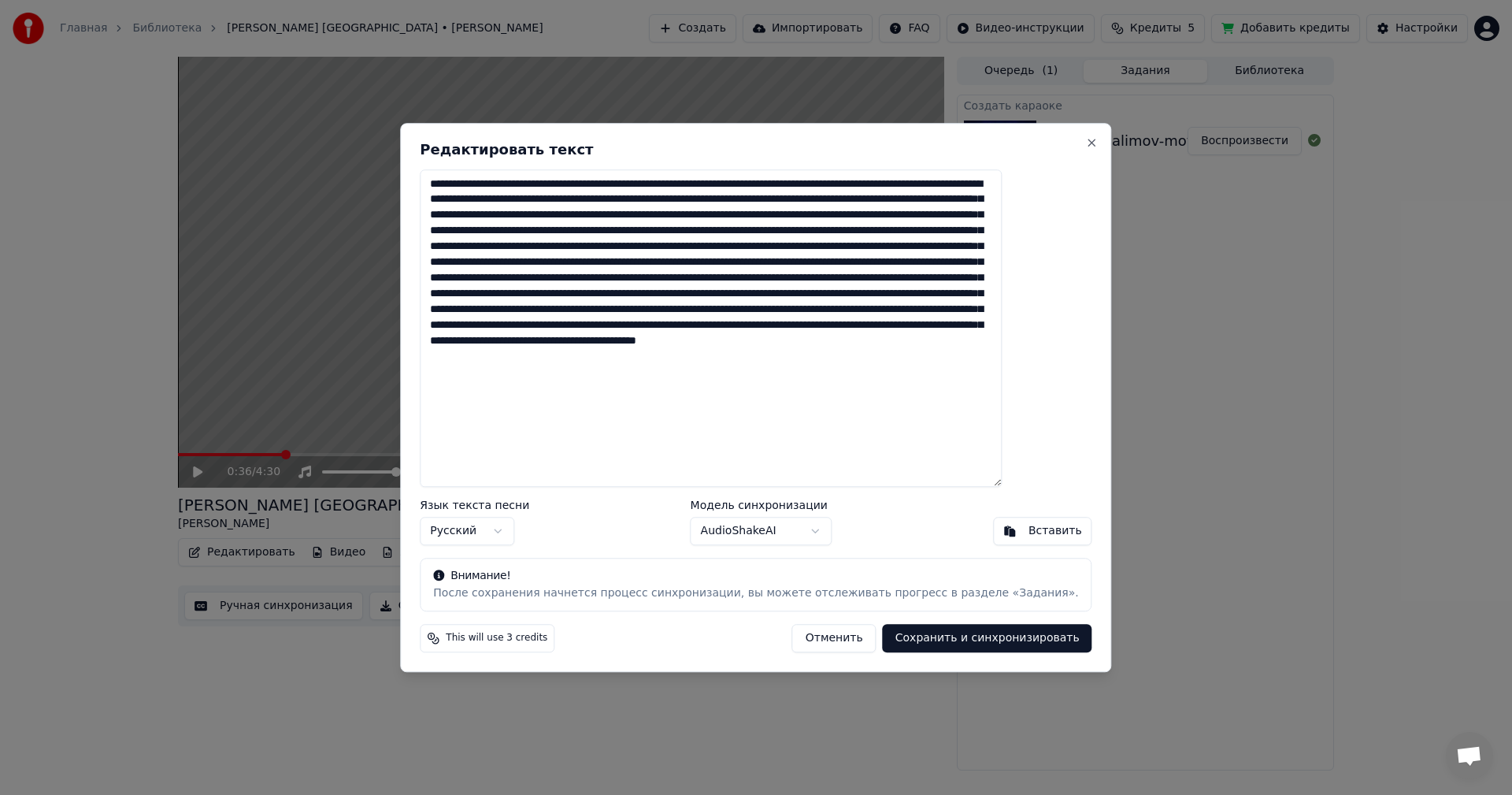
click at [907, 362] on textarea at bounding box center [710, 329] width 582 height 319
paste textarea "**********"
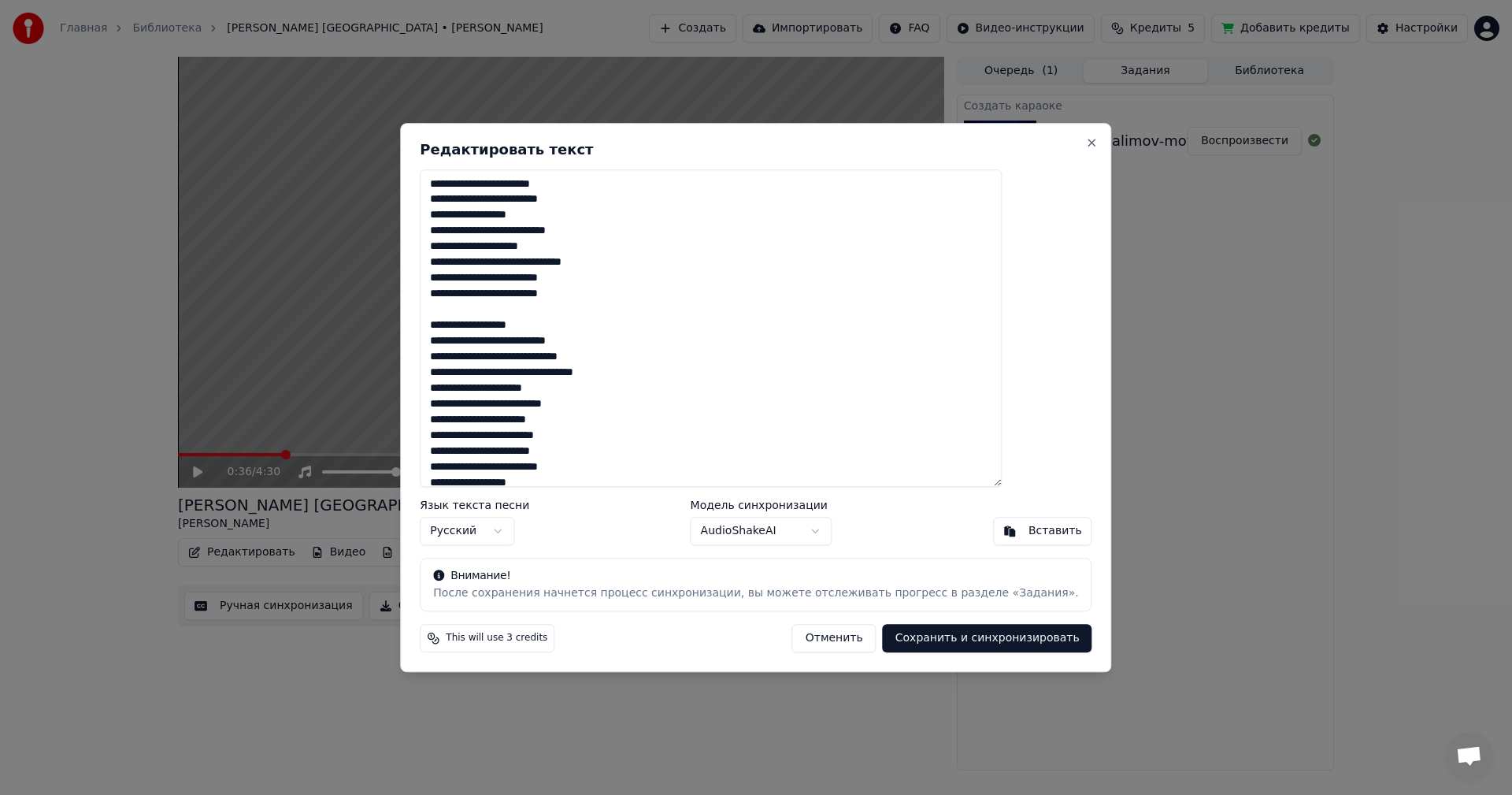
scroll to position [650, 0]
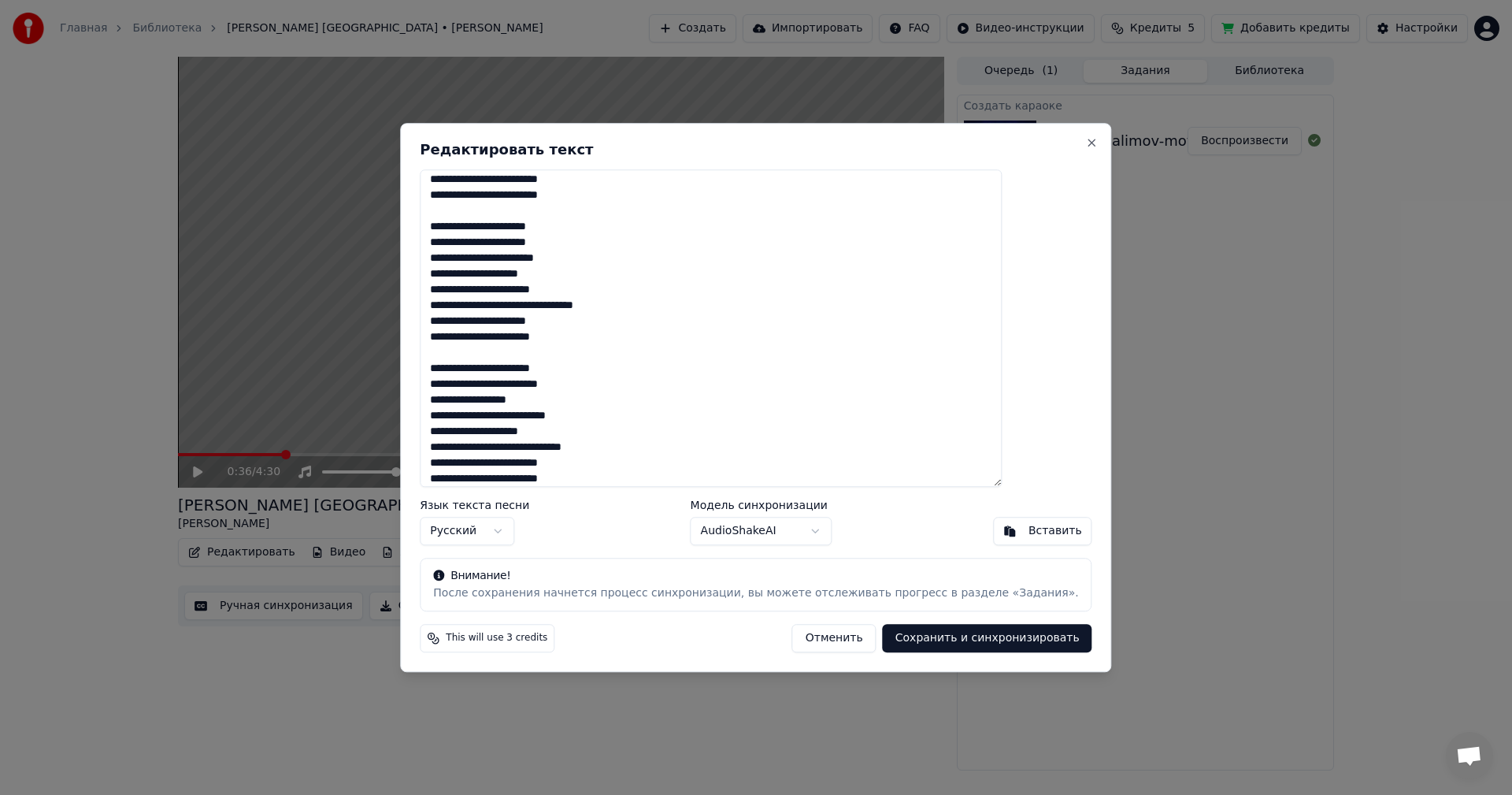
type textarea "**********"
click at [922, 643] on button "Сохранить и синхронизировать" at bounding box center [987, 638] width 210 height 29
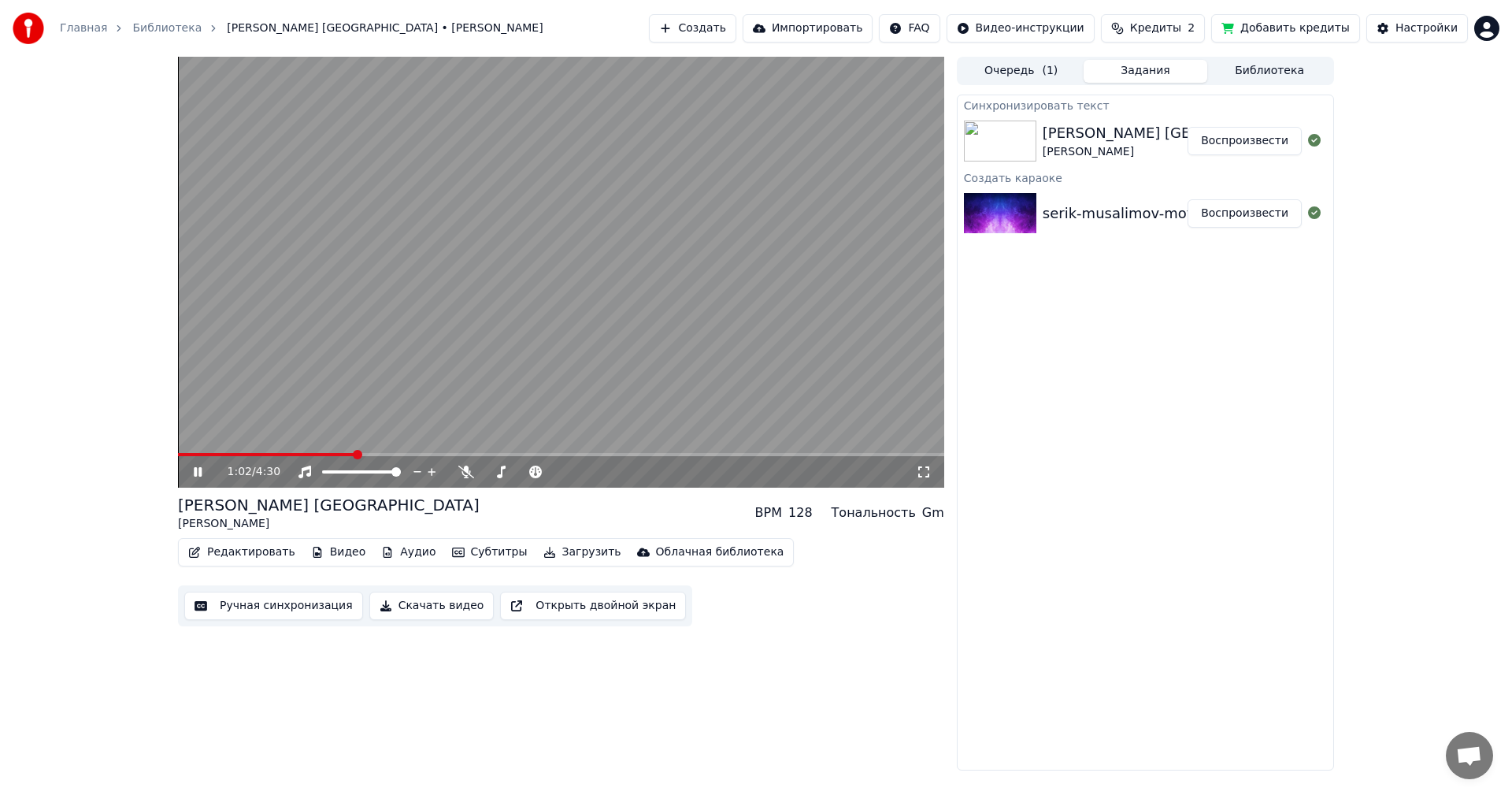
click at [727, 303] on video at bounding box center [561, 272] width 766 height 431
